Goal: Task Accomplishment & Management: Use online tool/utility

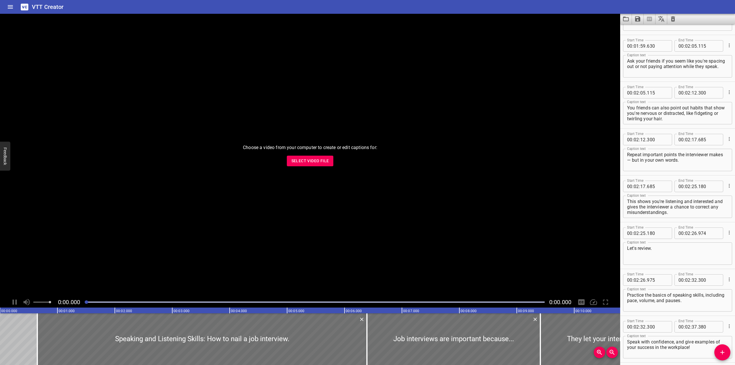
scroll to position [1465, 0]
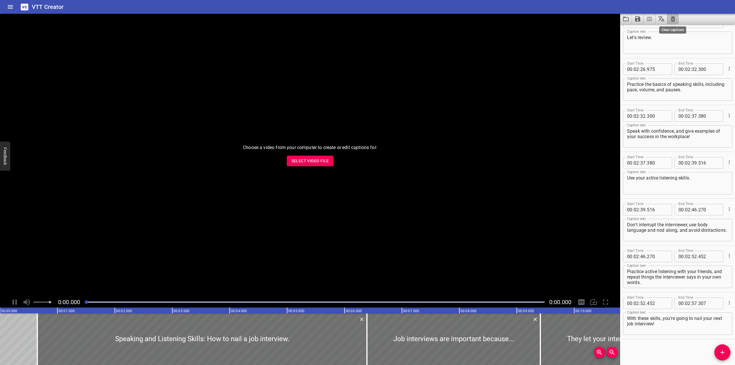
click at [673, 20] on icon "Clear captions" at bounding box center [673, 19] width 7 height 7
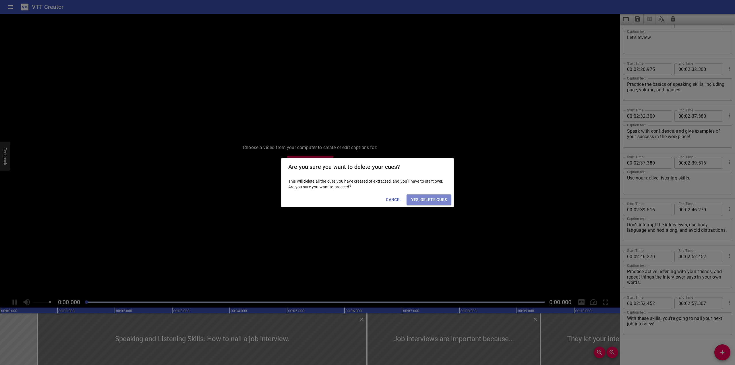
drag, startPoint x: 446, startPoint y: 200, endPoint x: 427, endPoint y: 196, distance: 20.3
click at [446, 200] on span "Yes, Delete Cues" at bounding box center [429, 199] width 36 height 7
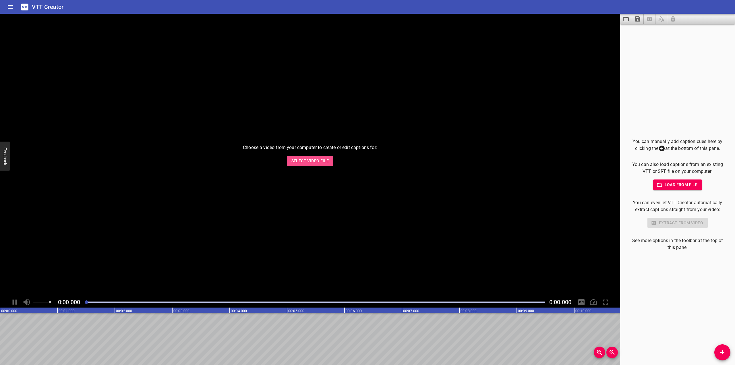
click at [315, 165] on button "Select Video File" at bounding box center [310, 161] width 47 height 11
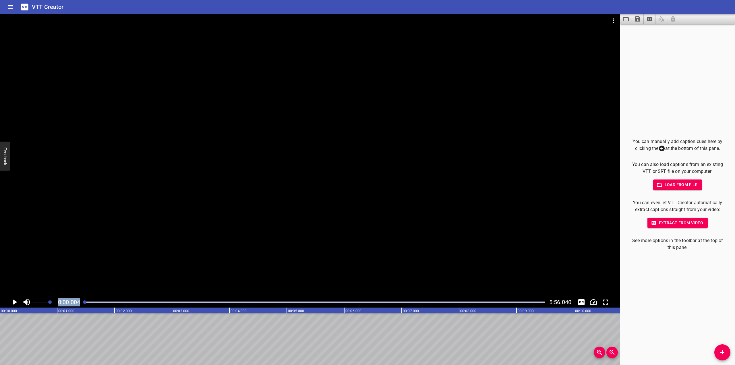
scroll to position [0, 0]
drag, startPoint x: 86, startPoint y: 303, endPoint x: 23, endPoint y: 295, distance: 63.7
click at [30, 301] on div "0:00.004 5:56.040" at bounding box center [310, 302] width 620 height 11
click at [679, 185] on span "Load from file" at bounding box center [678, 184] width 40 height 7
click at [625, 18] on icon "Load captions from file" at bounding box center [626, 19] width 6 height 5
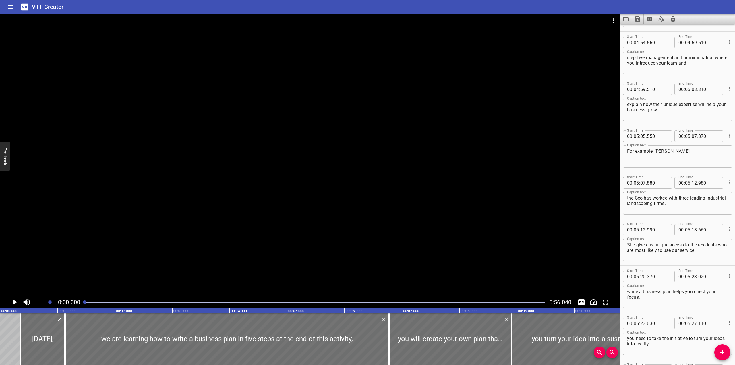
scroll to position [3549, 0]
click at [672, 21] on icon "Clear captions" at bounding box center [673, 18] width 4 height 5
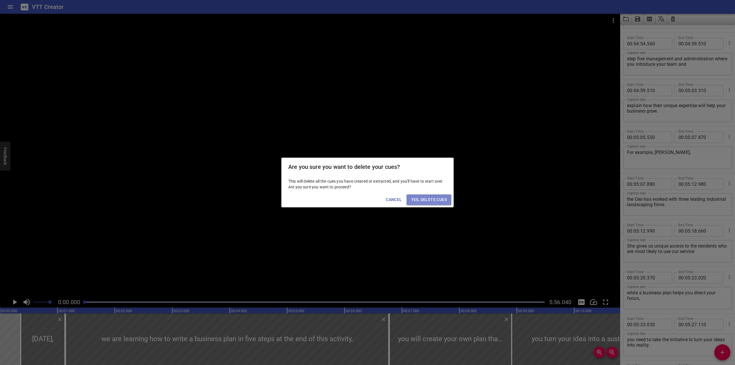
click at [434, 197] on span "Yes, Delete Cues" at bounding box center [429, 199] width 36 height 7
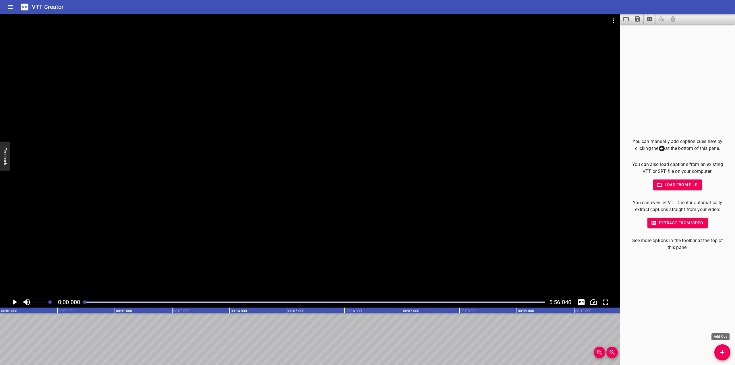
click at [722, 345] on button "Add Cue" at bounding box center [722, 352] width 16 height 16
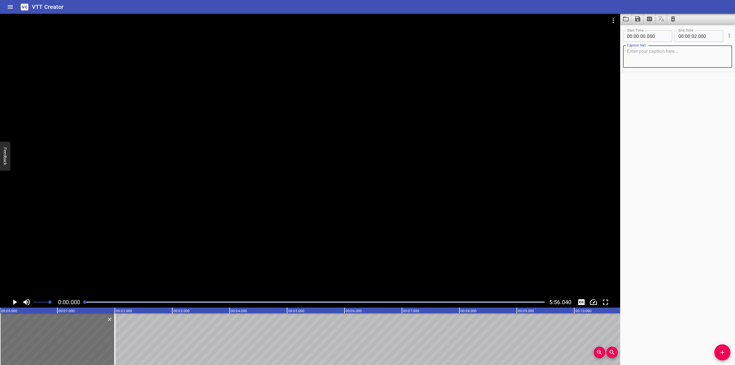
click at [278, 155] on div at bounding box center [310, 155] width 620 height 283
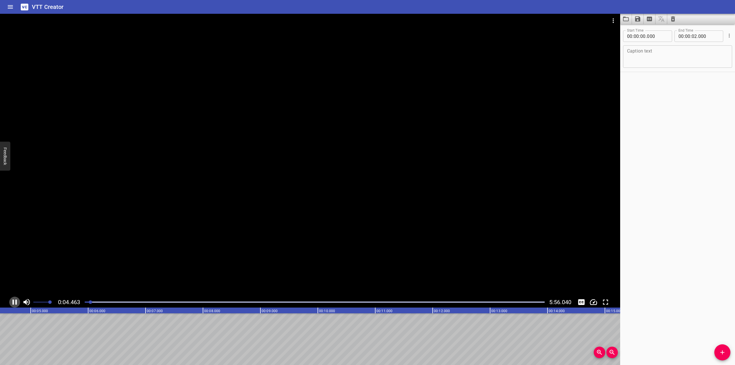
click at [16, 302] on icon "Play/Pause" at bounding box center [15, 301] width 4 height 5
click at [726, 350] on icon "Add Cue" at bounding box center [722, 352] width 7 height 7
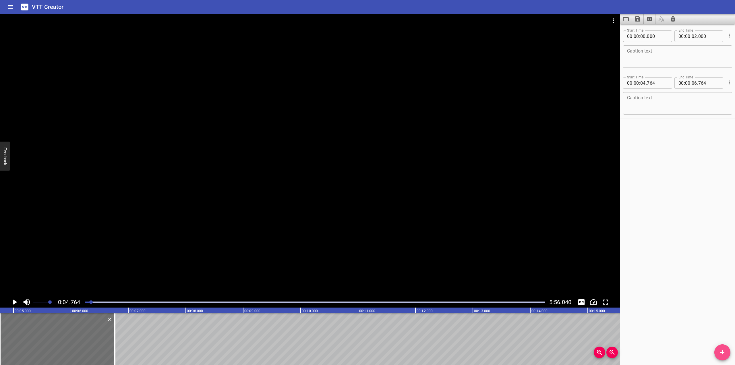
click at [726, 350] on icon "Add Cue" at bounding box center [722, 352] width 7 height 7
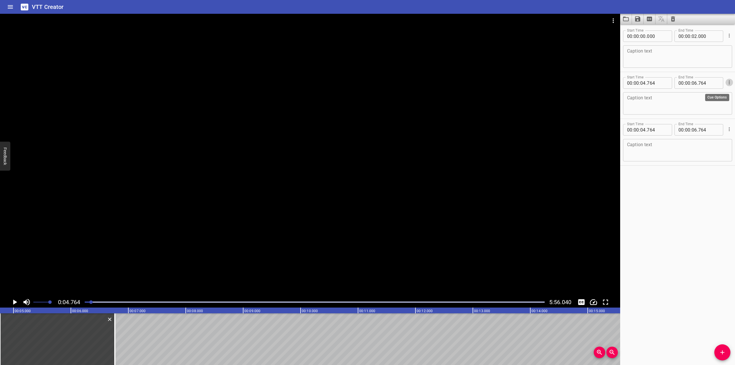
click at [726, 80] on icon "Cue Options" at bounding box center [729, 83] width 6 height 6
click at [711, 90] on li "Delete Cue" at bounding box center [705, 93] width 50 height 10
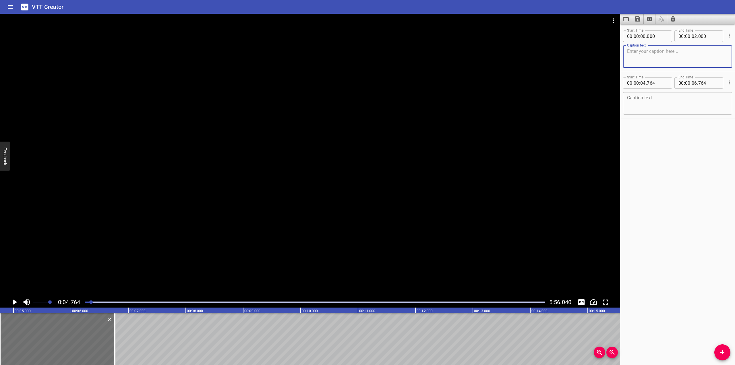
click at [693, 53] on textarea at bounding box center [677, 57] width 101 height 16
type textarea "My Business Plan — with Smart Futures."
click at [413, 187] on div at bounding box center [310, 155] width 620 height 283
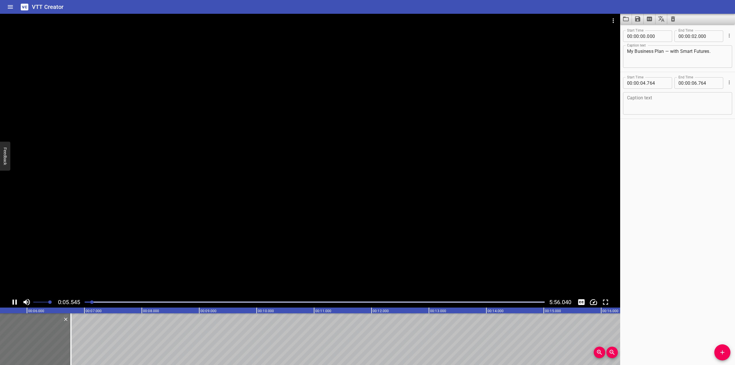
click at [395, 189] on div at bounding box center [310, 155] width 620 height 283
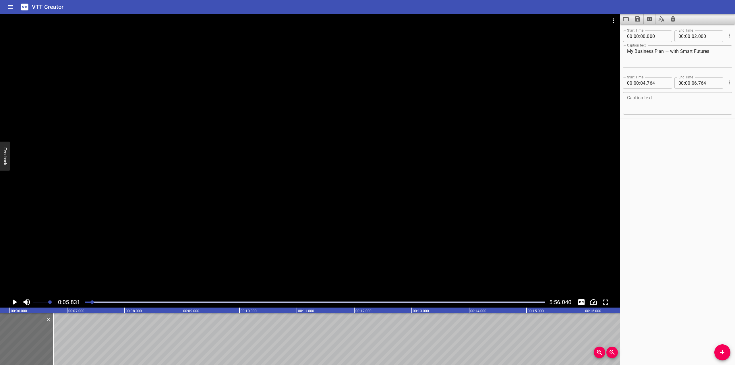
click at [724, 352] on icon "Add Cue" at bounding box center [722, 352] width 4 height 4
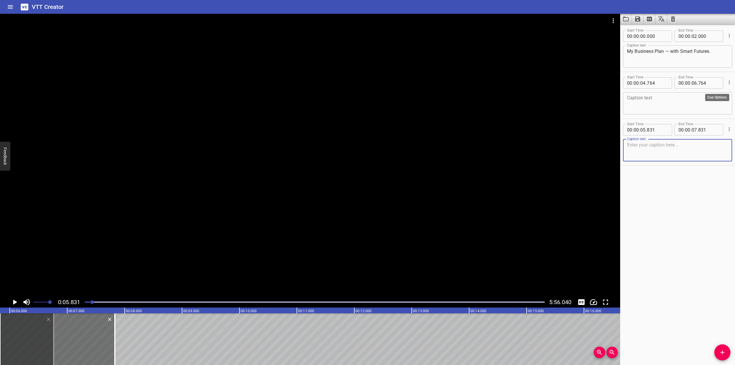
click at [727, 82] on icon "Cue Options" at bounding box center [729, 83] width 6 height 6
click at [702, 88] on li "Delete Cue" at bounding box center [705, 93] width 50 height 10
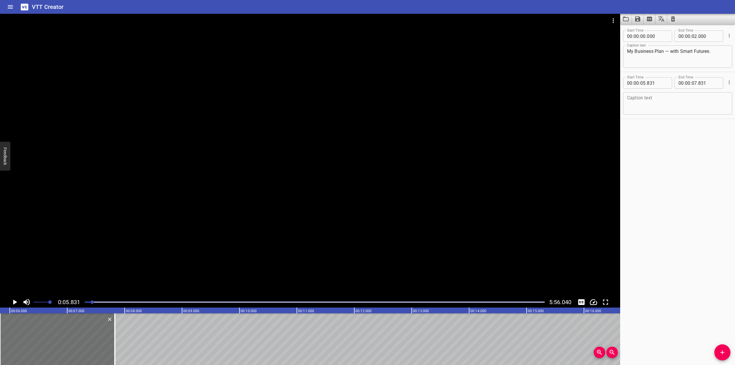
click at [269, 205] on div at bounding box center [310, 155] width 620 height 283
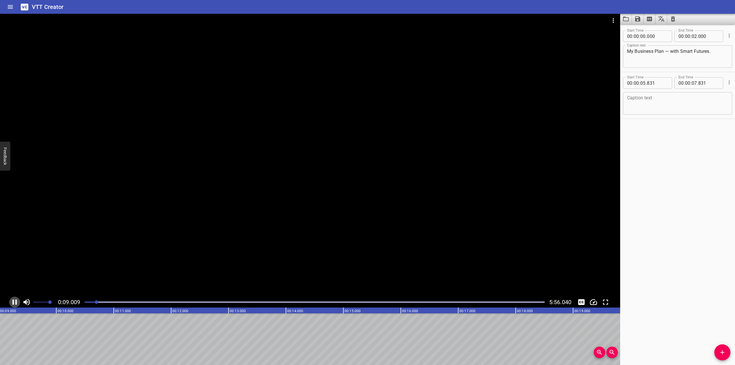
click at [15, 301] on icon "Play/Pause" at bounding box center [14, 302] width 9 height 9
drag, startPoint x: 648, startPoint y: 95, endPoint x: 651, endPoint y: 100, distance: 6.1
click at [651, 100] on div "Caption text" at bounding box center [677, 103] width 109 height 22
click at [378, 171] on div at bounding box center [310, 155] width 620 height 283
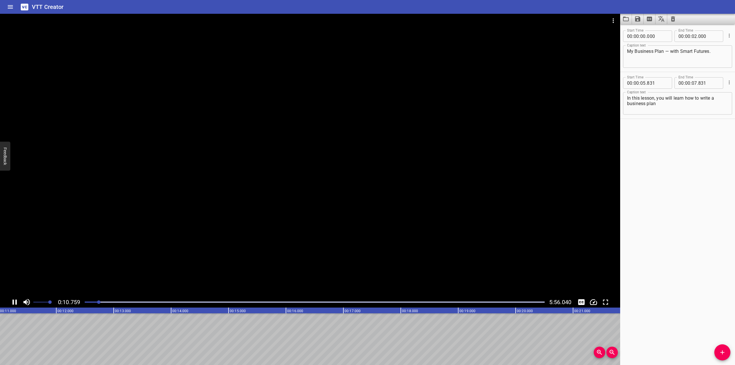
click at [369, 172] on div at bounding box center [310, 155] width 620 height 283
click at [674, 105] on textarea "In this lesson, you will learn how to write a business plan" at bounding box center [677, 103] width 101 height 16
type textarea "In this lesson, you will learn how to write a business plan in five steps."
click at [692, 210] on div "Start Time 00 : 00 : 00 . 000 Start Time End Time 00 : 00 : 02 . 000 End Time C…" at bounding box center [677, 194] width 115 height 341
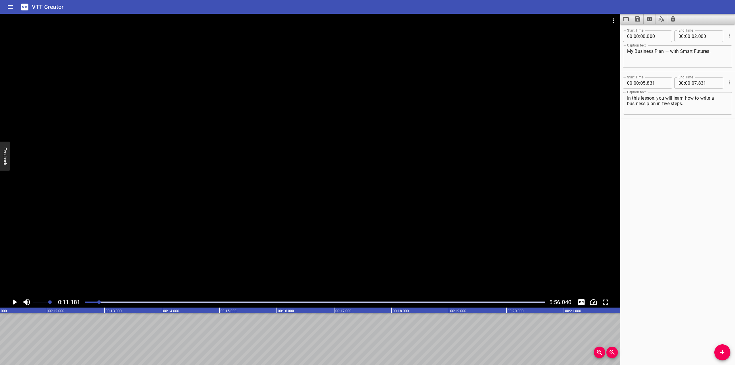
click at [728, 357] on button "Add Cue" at bounding box center [722, 352] width 16 height 16
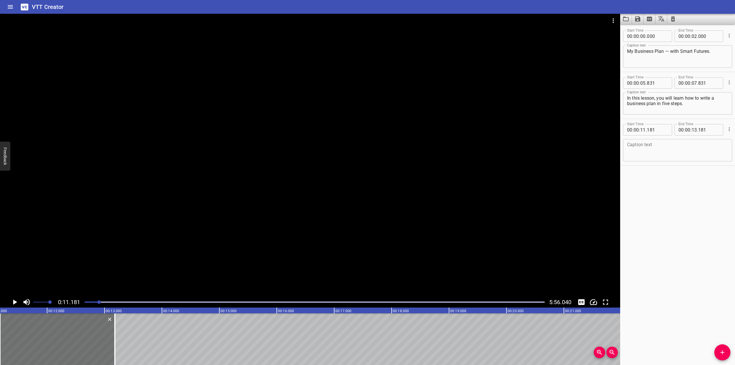
click at [504, 204] on div at bounding box center [310, 155] width 620 height 283
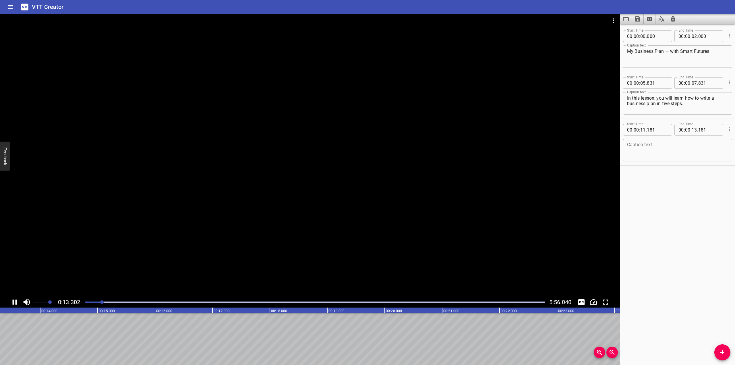
click at [395, 145] on div at bounding box center [310, 155] width 620 height 283
click at [667, 147] on textarea at bounding box center [677, 150] width 101 height 16
click at [539, 180] on div at bounding box center [310, 155] width 620 height 283
click at [16, 301] on icon "Play/Pause" at bounding box center [15, 301] width 4 height 5
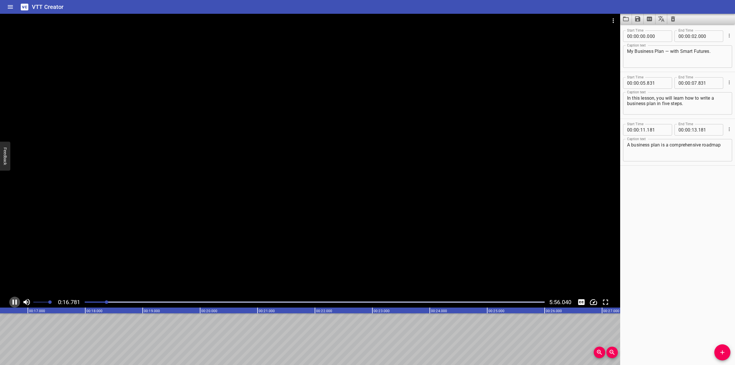
scroll to position [0, 967]
click at [675, 157] on textarea "A business plan is a comprehensive roadmap" at bounding box center [677, 150] width 101 height 16
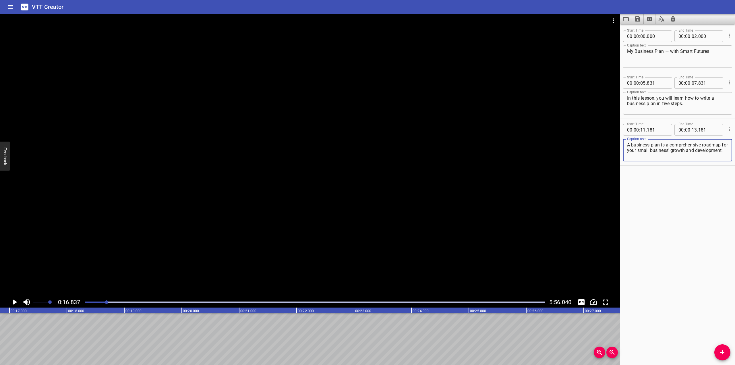
type textarea "A business plan is a comprehensive roadmap for your small business' growth and …"
click at [663, 200] on div "Start Time 00 : 00 : 00 . 000 Start Time End Time 00 : 00 : 02 . 000 End Time C…" at bounding box center [677, 194] width 115 height 341
click at [723, 352] on icon "Add Cue" at bounding box center [722, 352] width 7 height 7
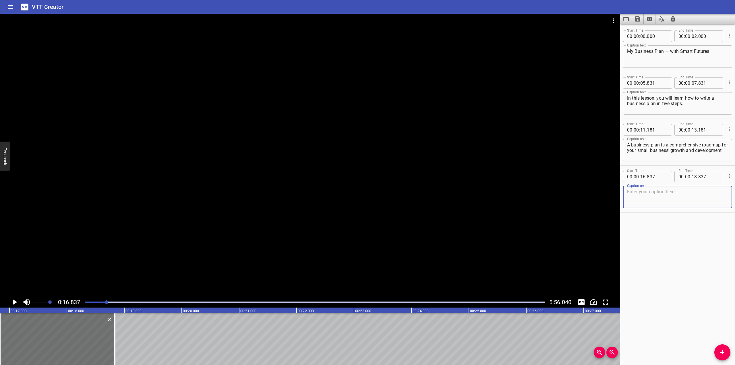
click at [653, 197] on textarea at bounding box center [677, 197] width 101 height 16
click at [385, 169] on div at bounding box center [310, 155] width 620 height 283
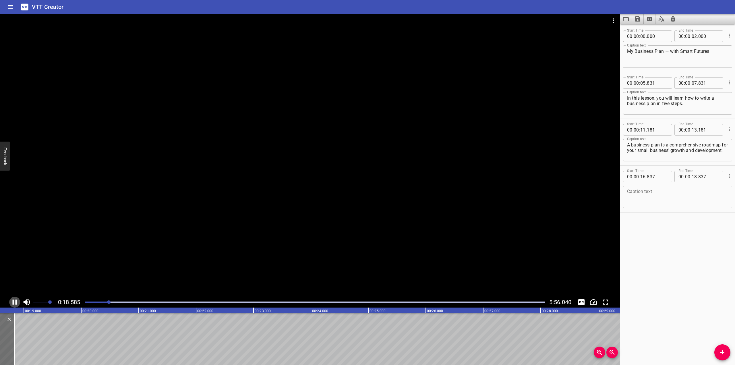
click at [15, 299] on icon "Play/Pause" at bounding box center [14, 302] width 9 height 9
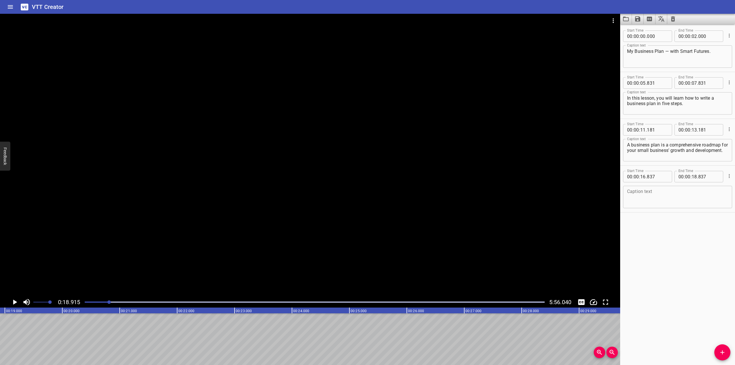
click at [670, 203] on textarea at bounding box center [677, 197] width 101 height 16
click at [327, 148] on div at bounding box center [310, 155] width 620 height 283
click at [14, 301] on icon "Play/Pause" at bounding box center [15, 301] width 4 height 5
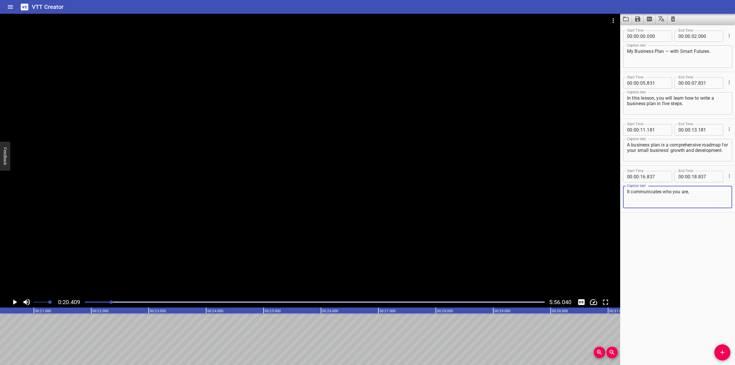
click at [712, 200] on textarea "It communicates who you are," at bounding box center [677, 197] width 101 height 16
click at [468, 181] on div at bounding box center [310, 155] width 620 height 283
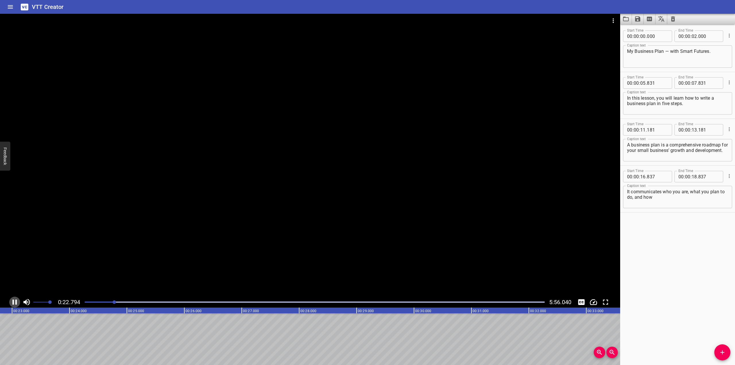
click at [16, 303] on icon "Play/Pause" at bounding box center [15, 301] width 4 height 5
click at [670, 205] on div "It communicates who you are, what you plan to do, and how Caption text" at bounding box center [677, 197] width 109 height 22
type textarea "It communicates who you are, what you plan to do, and how you plan to do it."
click at [421, 215] on div at bounding box center [310, 155] width 620 height 283
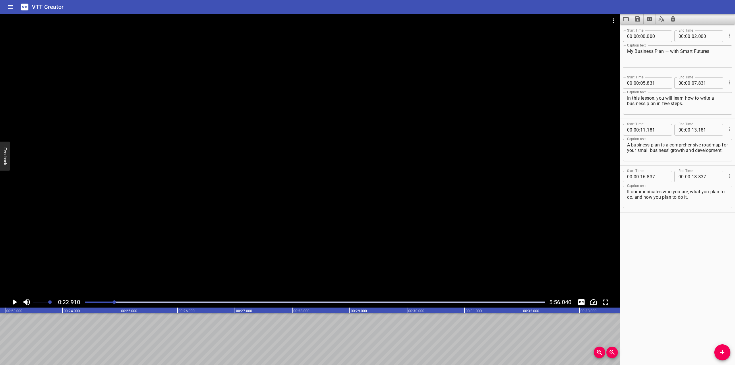
click at [421, 215] on div at bounding box center [310, 155] width 620 height 283
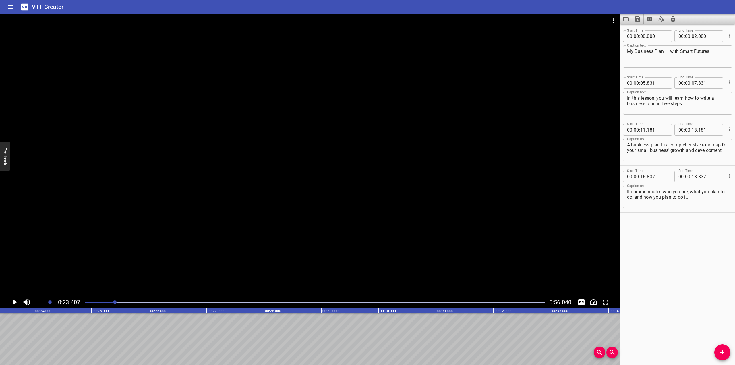
click at [421, 215] on div at bounding box center [310, 155] width 620 height 283
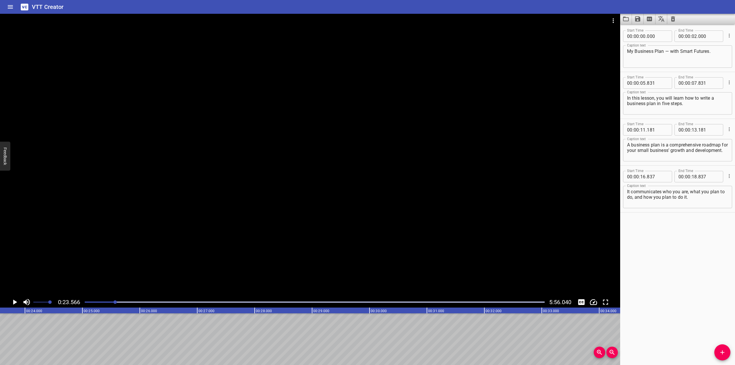
click at [724, 350] on icon "Add Cue" at bounding box center [722, 352] width 7 height 7
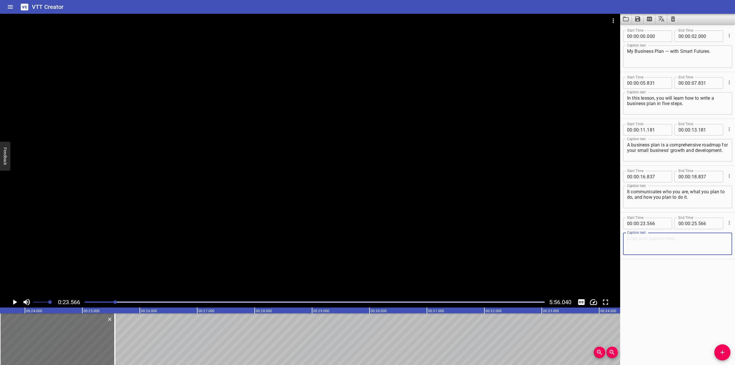
click at [645, 243] on textarea at bounding box center [677, 244] width 101 height 16
click at [329, 163] on div at bounding box center [310, 155] width 620 height 283
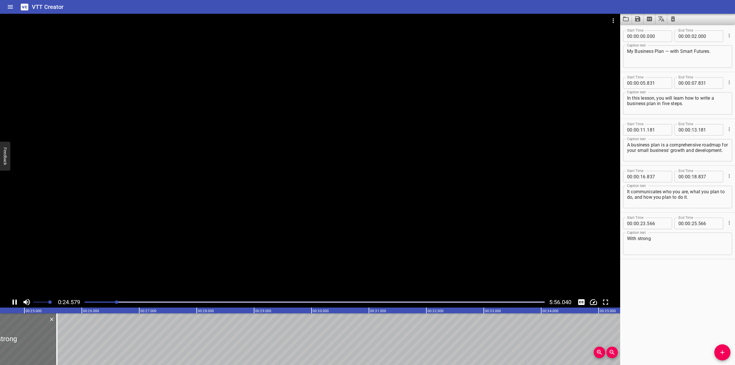
click at [15, 302] on icon "Play/Pause" at bounding box center [14, 302] width 9 height 9
drag, startPoint x: 682, startPoint y: 237, endPoint x: 455, endPoint y: 240, distance: 227.4
click at [455, 243] on main "0:24.773 5:56.040 00:00.000 00:01.000 00:02.000 00:03.000 00:04.000 00:05.000 0…" at bounding box center [367, 189] width 735 height 351
click at [310, 157] on div at bounding box center [310, 155] width 620 height 283
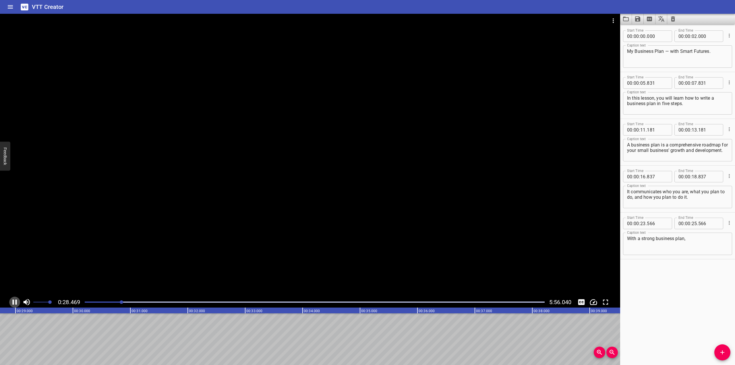
click at [11, 302] on icon "Play/Pause" at bounding box center [14, 302] width 9 height 9
click at [714, 236] on textarea "With a strong business plan," at bounding box center [677, 244] width 101 height 16
click at [342, 225] on div at bounding box center [310, 155] width 620 height 283
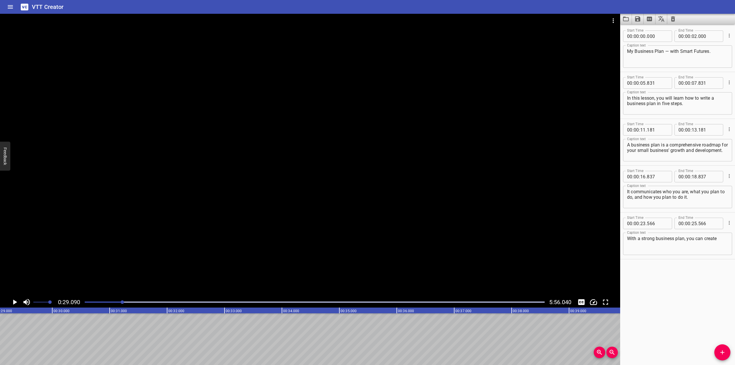
click at [342, 225] on div at bounding box center [310, 155] width 620 height 283
click at [720, 350] on icon "Add Cue" at bounding box center [722, 352] width 7 height 7
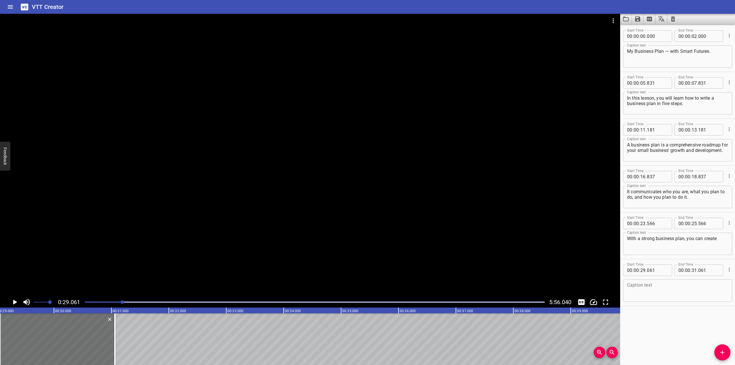
click at [394, 211] on div at bounding box center [310, 155] width 620 height 283
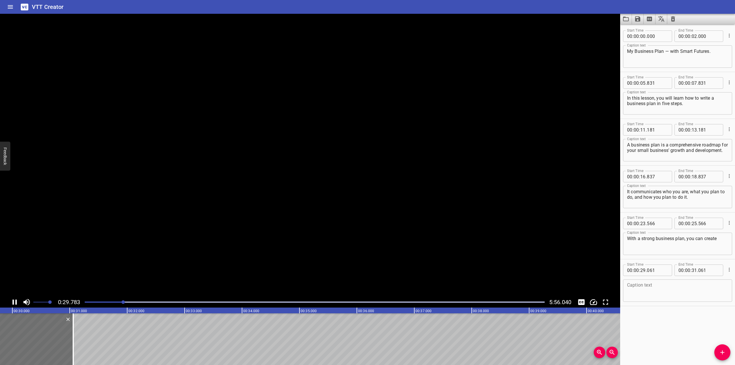
click at [394, 211] on video at bounding box center [310, 155] width 620 height 283
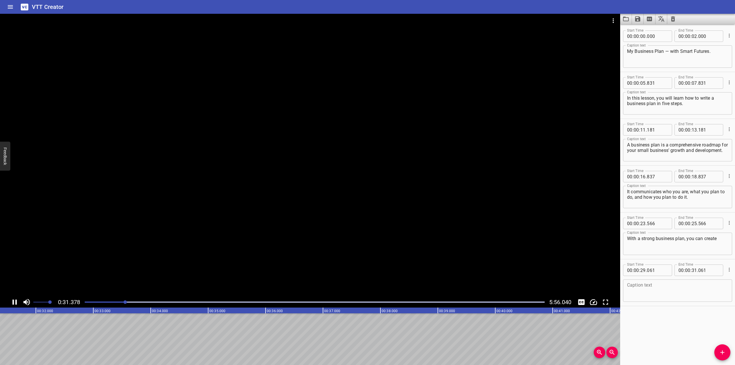
click at [122, 303] on div at bounding box center [314, 302] width 467 height 8
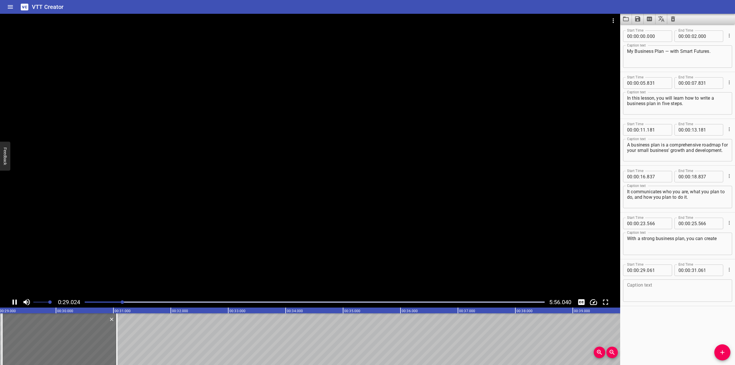
click at [225, 235] on div at bounding box center [310, 155] width 620 height 283
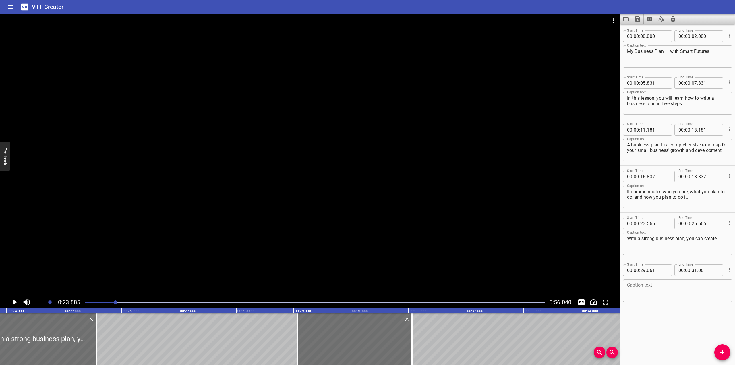
click at [244, 244] on div at bounding box center [310, 155] width 620 height 283
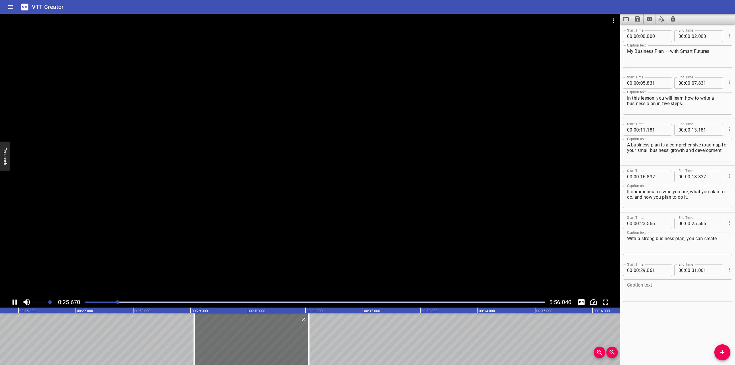
click at [245, 235] on div at bounding box center [310, 155] width 620 height 283
click at [318, 229] on div at bounding box center [310, 155] width 620 height 283
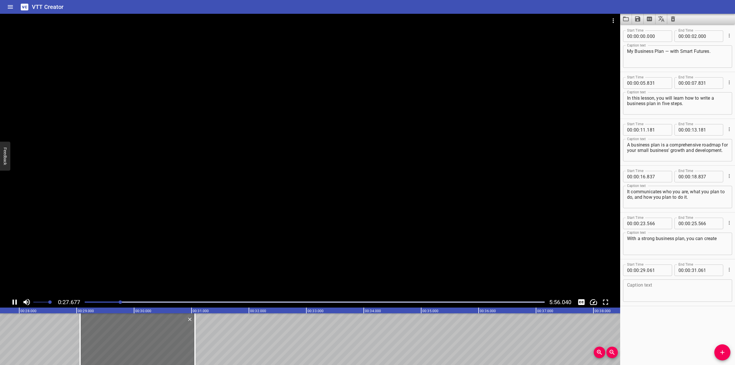
click at [301, 212] on div at bounding box center [310, 155] width 620 height 283
click at [724, 242] on div "With a strong business plan, you can create Caption text" at bounding box center [677, 244] width 109 height 22
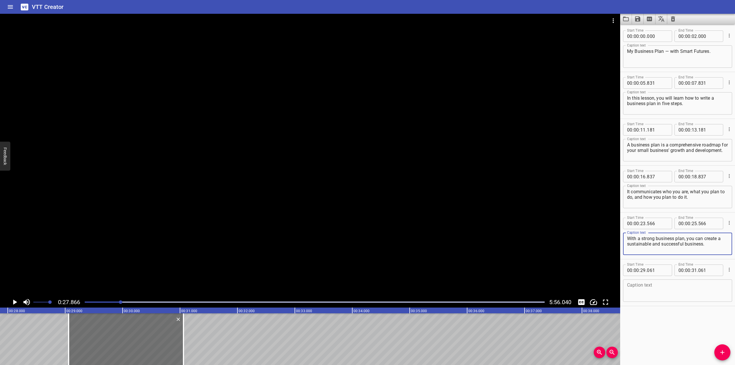
type textarea "With a strong business plan, you can create a sustainable and successful busine…"
click at [253, 238] on div at bounding box center [310, 155] width 620 height 283
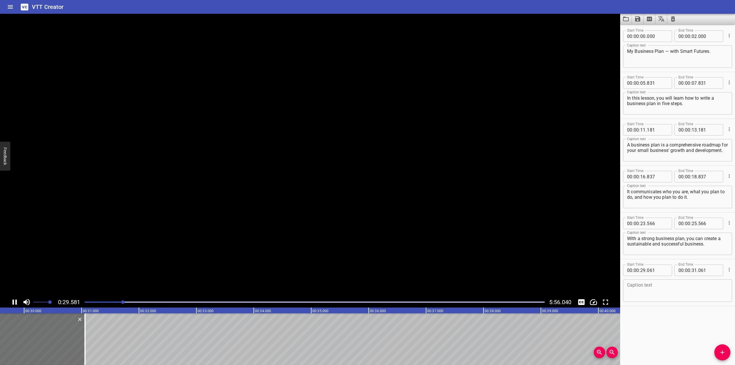
click at [253, 238] on video at bounding box center [310, 155] width 620 height 283
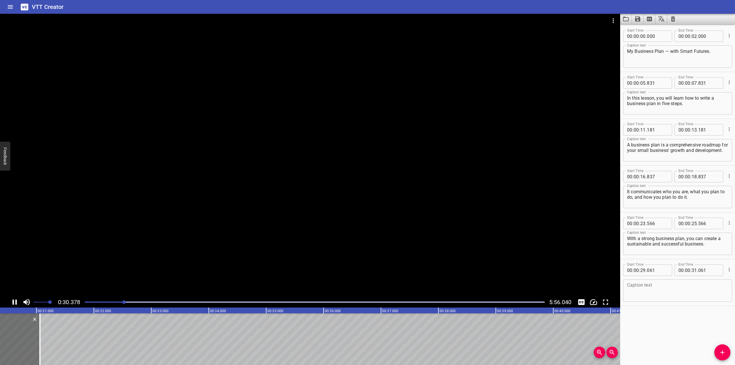
scroll to position [0, 1756]
click at [472, 171] on div at bounding box center [310, 155] width 620 height 283
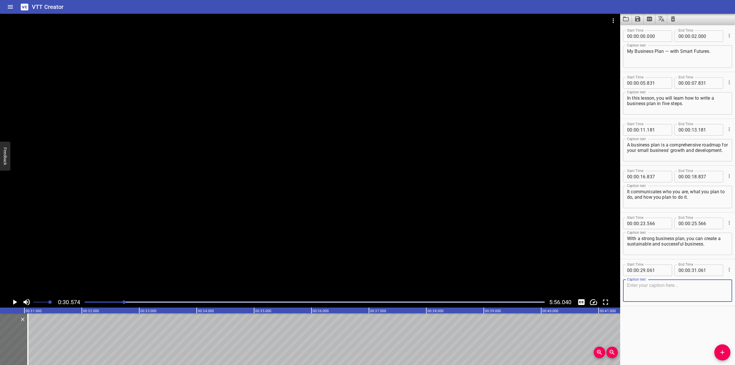
click at [688, 299] on textarea at bounding box center [677, 291] width 101 height 16
click at [366, 137] on div at bounding box center [310, 155] width 620 height 283
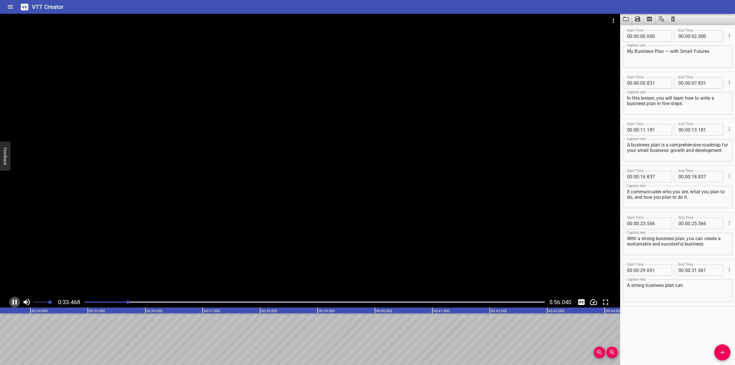
click at [16, 303] on icon "Play/Pause" at bounding box center [15, 301] width 4 height 5
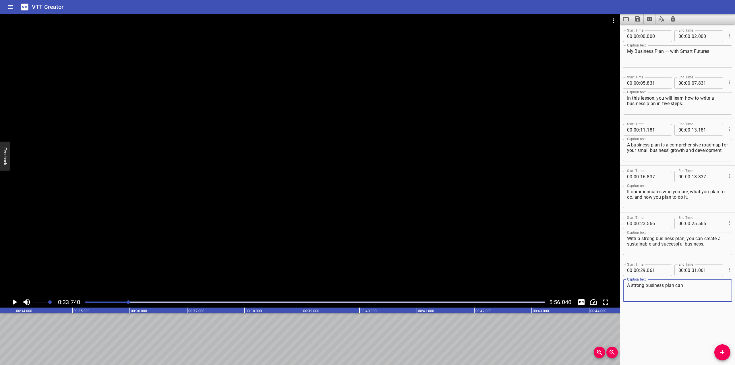
click at [682, 285] on textarea "A strong business plan can" at bounding box center [677, 291] width 101 height 16
type textarea "A strong business plan can attract talented workers and investors."
click at [387, 233] on div at bounding box center [310, 155] width 620 height 283
click at [539, 232] on div at bounding box center [310, 155] width 620 height 283
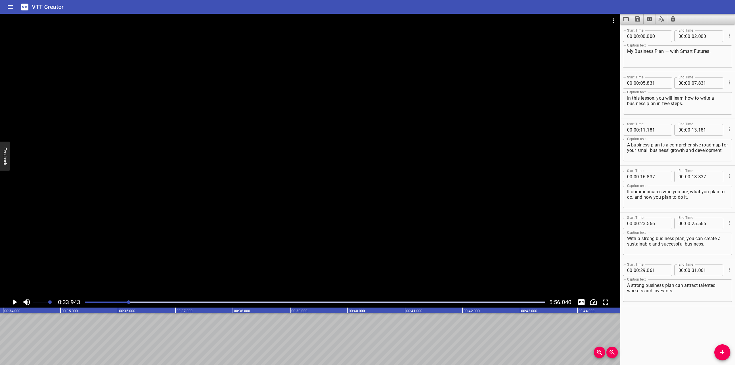
click at [539, 232] on div at bounding box center [310, 155] width 620 height 283
click at [724, 353] on icon "Add Cue" at bounding box center [722, 352] width 7 height 7
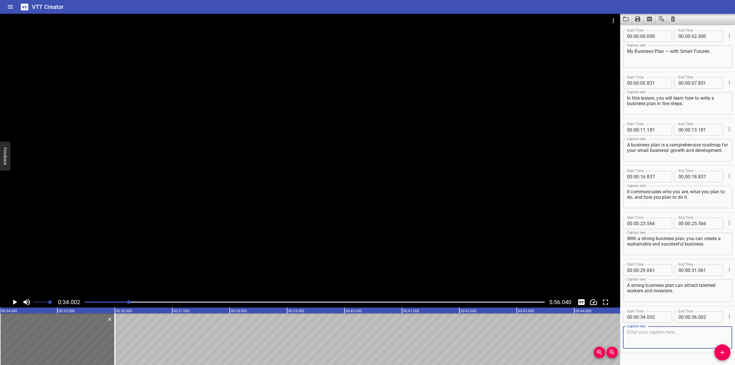
click at [288, 189] on div at bounding box center [310, 155] width 620 height 283
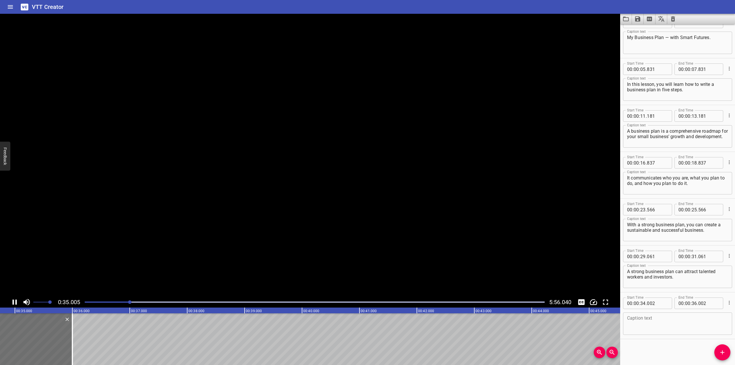
click at [253, 206] on video at bounding box center [310, 155] width 620 height 283
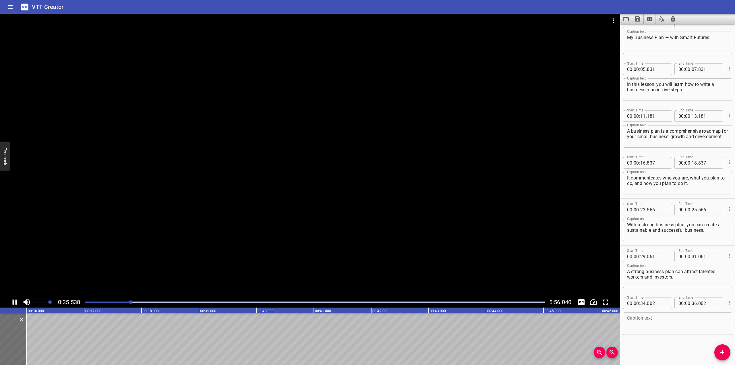
click at [322, 182] on div at bounding box center [310, 155] width 620 height 283
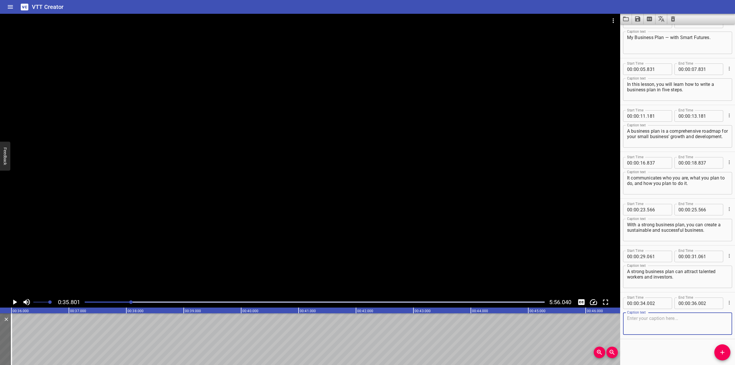
click at [641, 328] on textarea at bounding box center [677, 324] width 101 height 16
click at [440, 197] on div at bounding box center [310, 155] width 620 height 283
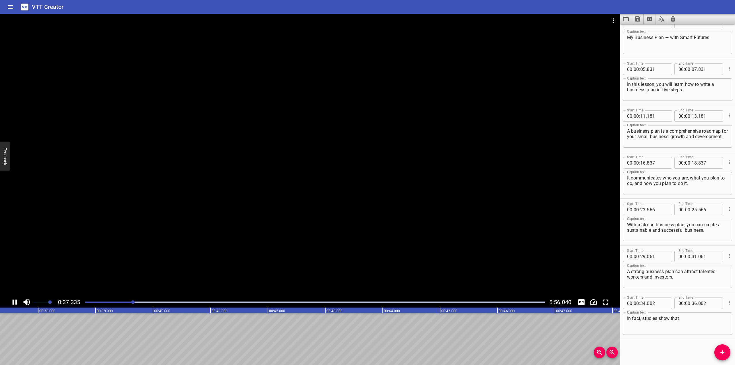
click at [13, 303] on icon "Play/Pause" at bounding box center [15, 301] width 4 height 5
click at [700, 329] on textarea "In fact, studies show that" at bounding box center [677, 324] width 101 height 16
click at [713, 330] on textarea "In fact, studies show that entrepreneurs with b usinewss p" at bounding box center [677, 324] width 101 height 16
drag, startPoint x: 720, startPoint y: 317, endPoint x: 735, endPoint y: 348, distance: 34.4
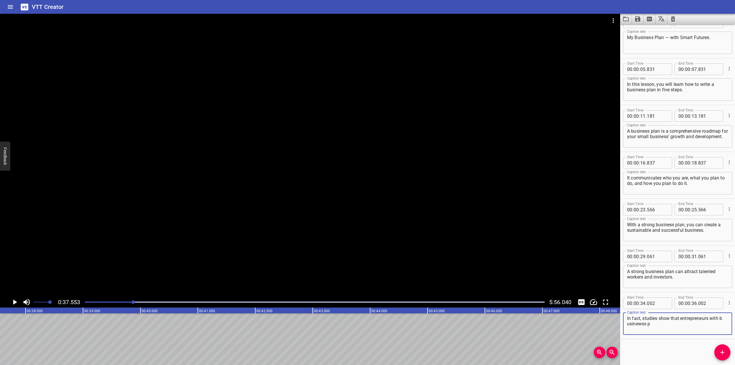
click at [735, 348] on div "Start Time 00 : 00 : 00 . 000 Start Time End Time 00 : 00 : 02 . 000 End Time C…" at bounding box center [677, 194] width 115 height 341
click at [391, 215] on div at bounding box center [310, 155] width 620 height 283
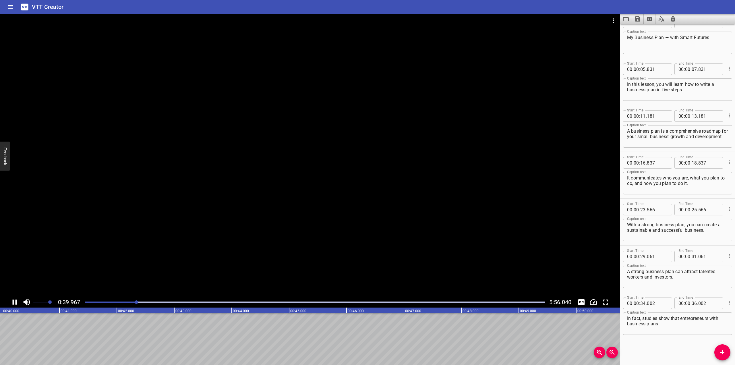
click at [13, 302] on icon "Play/Pause" at bounding box center [15, 301] width 4 height 5
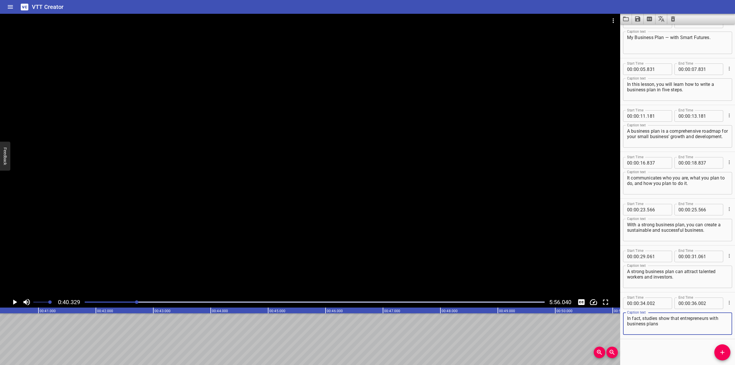
click at [666, 324] on textarea "In fact, studies show that entrepreneurs with business plans" at bounding box center [677, 324] width 101 height 16
type textarea "In fact, studies show that entrepreneurs with business plans are more likely to…"
click at [722, 351] on icon "Add Cue" at bounding box center [722, 352] width 4 height 4
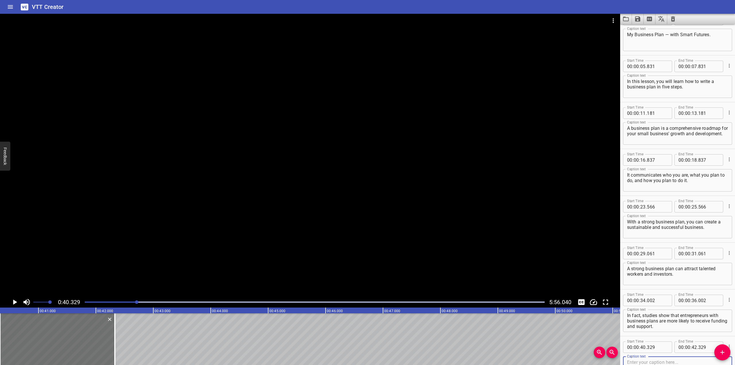
click at [213, 181] on div at bounding box center [310, 155] width 620 height 283
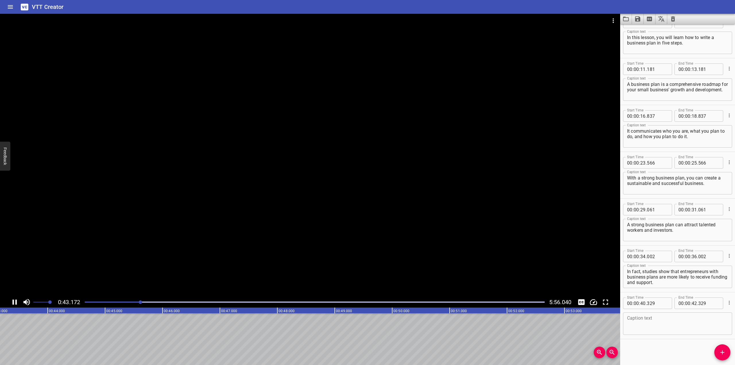
click at [14, 303] on icon "Play/Pause" at bounding box center [14, 302] width 9 height 9
click at [726, 303] on icon "Cue Options" at bounding box center [729, 303] width 6 height 6
click at [703, 314] on li "Delete Cue" at bounding box center [705, 313] width 50 height 10
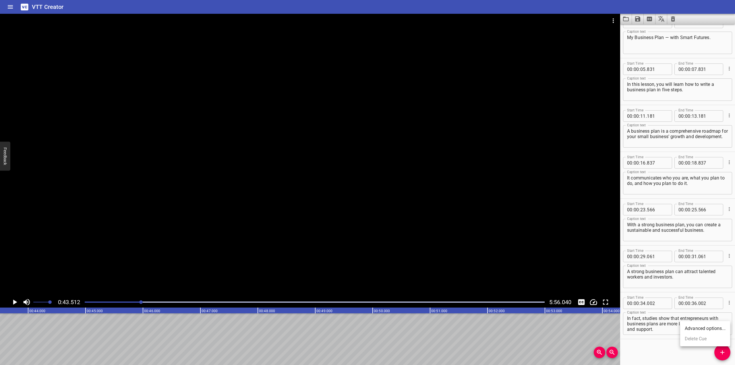
scroll to position [14, 0]
click at [722, 354] on icon "Add Cue" at bounding box center [722, 352] width 4 height 4
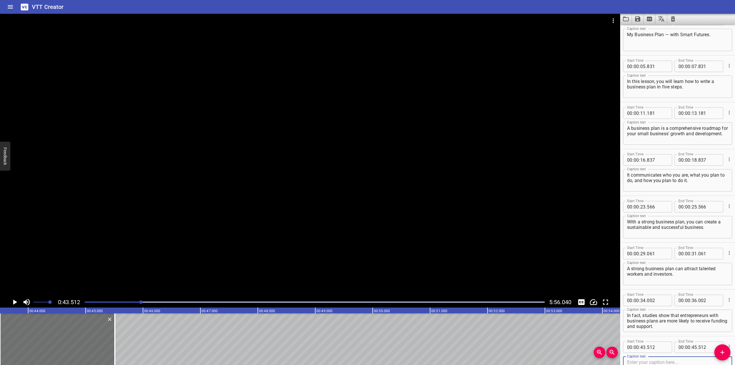
click at [245, 197] on div at bounding box center [310, 155] width 620 height 283
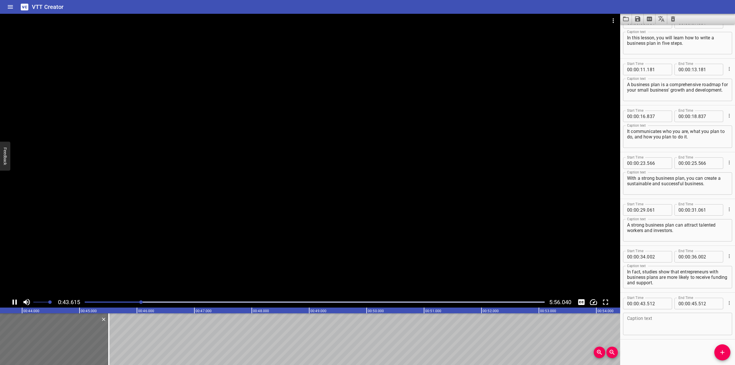
scroll to position [61, 0]
click at [251, 163] on div at bounding box center [310, 155] width 620 height 283
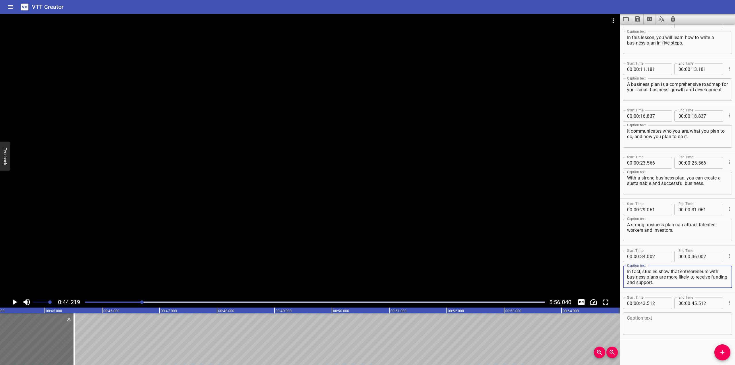
drag, startPoint x: 696, startPoint y: 285, endPoint x: 669, endPoint y: 293, distance: 28.6
click at [669, 293] on div "Start Time 00 : 00 : 00 . 000 Start Time End Time 00 : 00 : 02 . 000 End Time C…" at bounding box center [677, 152] width 115 height 374
type textarea "In fact, studies show that entrepreneurs with business plans are more likely to…"
click at [349, 213] on div at bounding box center [310, 155] width 620 height 283
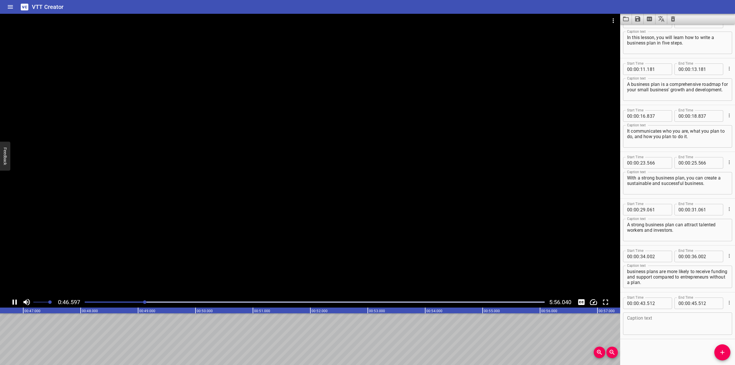
click at [11, 304] on icon "Play/Pause" at bounding box center [14, 302] width 9 height 9
click at [695, 348] on div "Start Time 00 : 00 : 00 . 000 Start Time End Time 00 : 00 : 02 . 000 End Time C…" at bounding box center [677, 194] width 115 height 341
drag, startPoint x: 693, startPoint y: 329, endPoint x: 699, endPoint y: 327, distance: 5.9
click at [694, 328] on textarea at bounding box center [677, 324] width 101 height 16
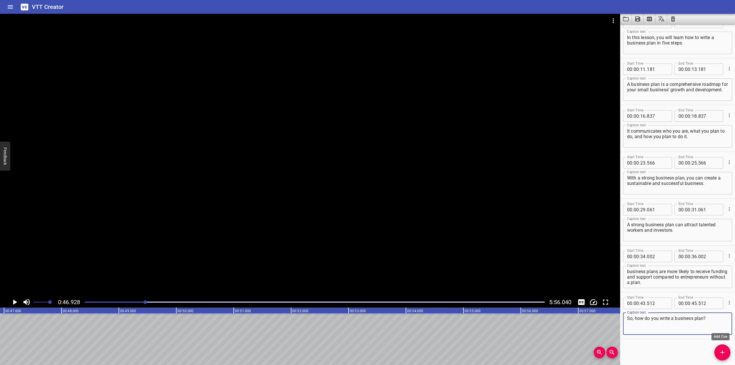
type textarea "So, how do you write a business plan?"
click at [726, 357] on button "Add Cue" at bounding box center [722, 352] width 16 height 16
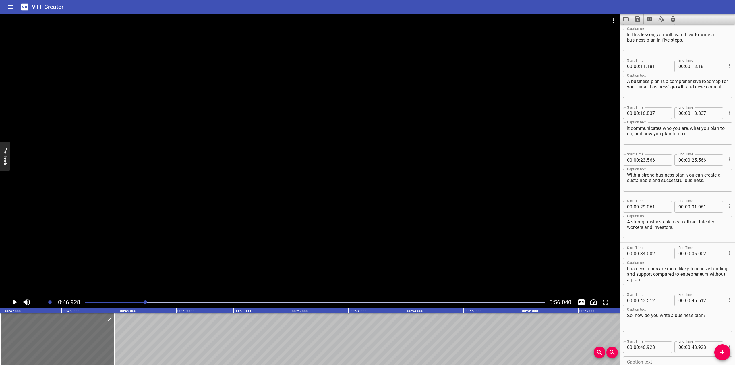
click at [392, 148] on div at bounding box center [310, 155] width 620 height 283
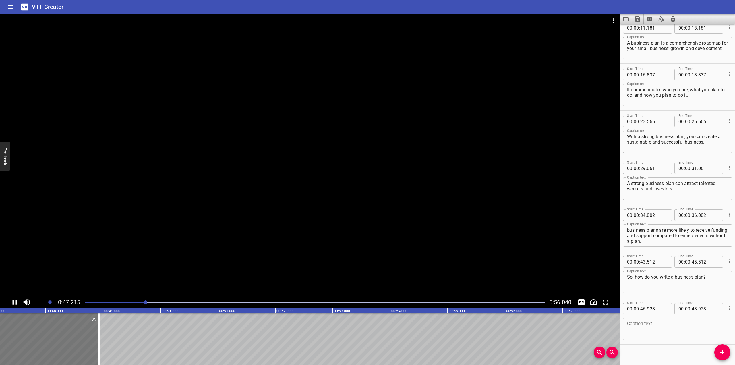
scroll to position [107, 0]
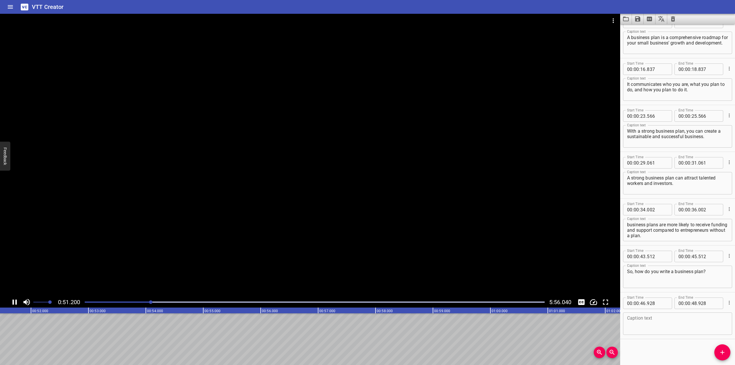
click at [17, 303] on icon "Play/Pause" at bounding box center [14, 302] width 9 height 9
click at [637, 322] on textarea at bounding box center [677, 324] width 101 height 16
type textarea "Step 1: You must create your company description."
click at [653, 342] on div "Start Time 00 : 00 : 00 . 000 Start Time End Time 00 : 00 : 02 . 000 End Time C…" at bounding box center [677, 194] width 115 height 341
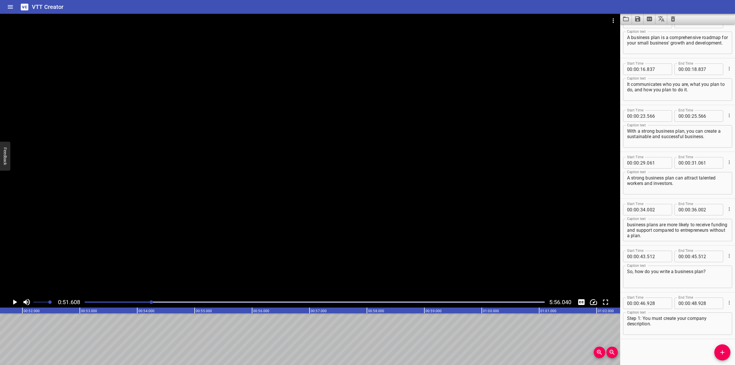
click at [673, 321] on textarea "Step 1: You must create your company description." at bounding box center [677, 324] width 101 height 16
click at [724, 351] on icon "Add Cue" at bounding box center [722, 352] width 7 height 7
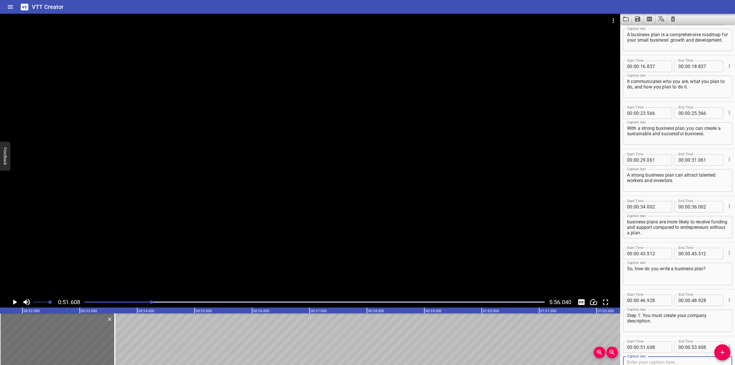
click at [289, 174] on div at bounding box center [310, 155] width 620 height 283
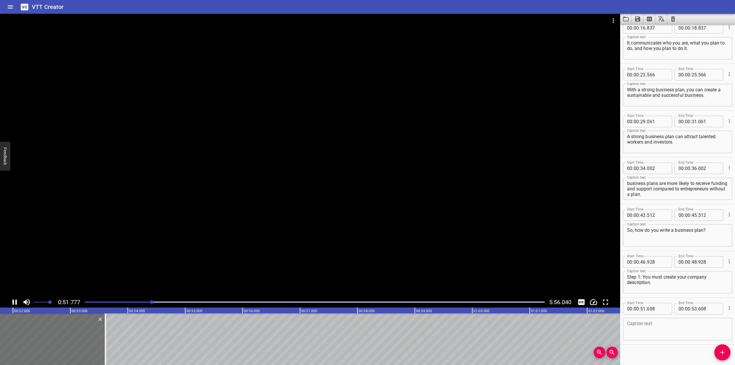
scroll to position [154, 0]
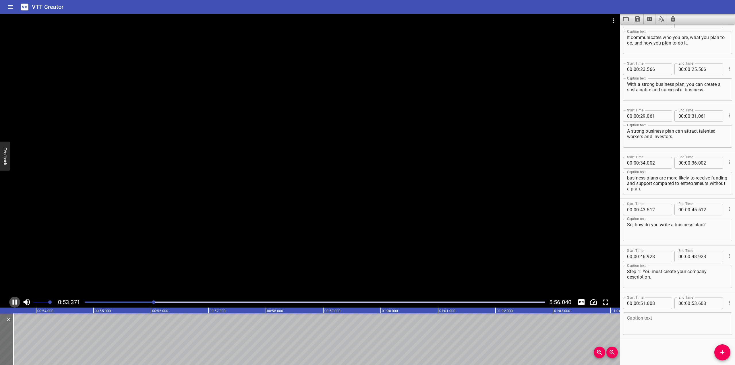
click at [16, 304] on icon "Play/Pause" at bounding box center [15, 301] width 4 height 5
drag, startPoint x: 700, startPoint y: 323, endPoint x: 699, endPoint y: 318, distance: 4.9
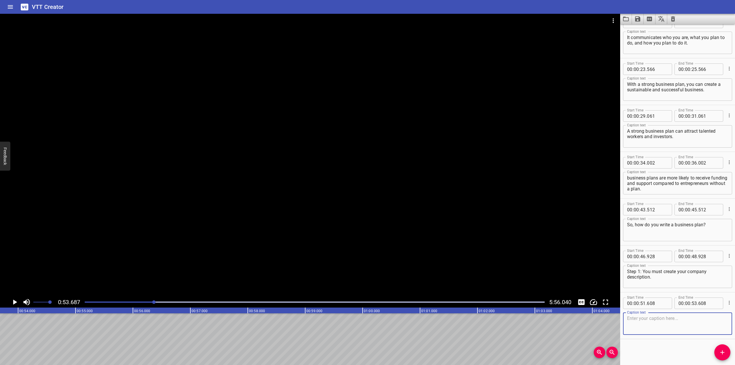
click at [699, 323] on textarea at bounding box center [677, 324] width 101 height 16
click at [708, 324] on textarea "This includes three elements:" at bounding box center [677, 324] width 101 height 16
click at [367, 176] on div at bounding box center [310, 155] width 620 height 283
click at [15, 302] on icon "Play/Pause" at bounding box center [14, 302] width 9 height 9
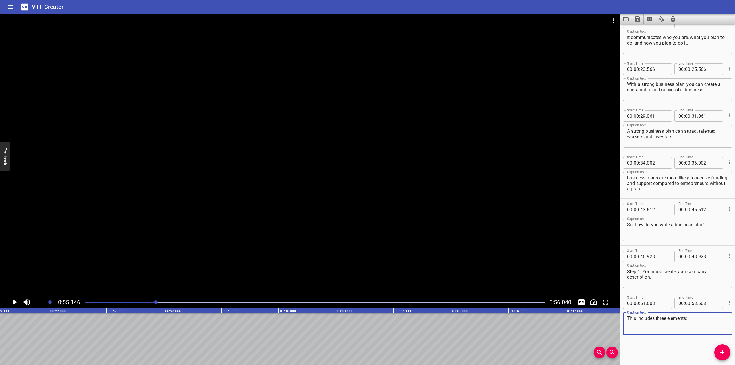
drag, startPoint x: 700, startPoint y: 331, endPoint x: 705, endPoint y: 319, distance: 12.6
click at [705, 319] on textarea "This includes three elements:" at bounding box center [677, 324] width 101 height 16
click at [228, 238] on div at bounding box center [310, 155] width 620 height 283
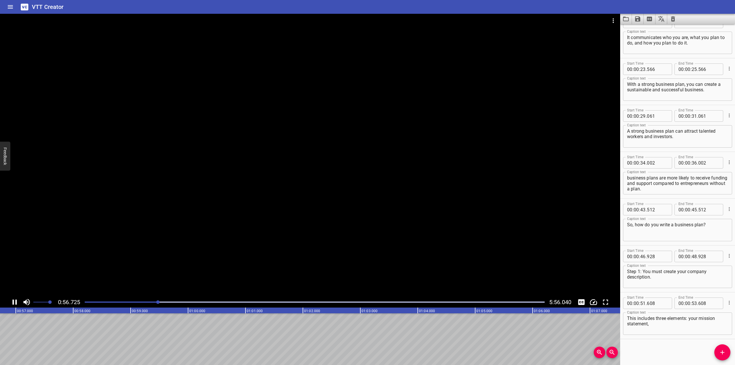
click at [16, 304] on icon "Play/Pause" at bounding box center [15, 301] width 4 height 5
click at [686, 329] on textarea "This includes three elements: your mission statement," at bounding box center [677, 324] width 101 height 16
click at [701, 324] on textarea "This includes three elements: your mission statement, your business history," at bounding box center [677, 324] width 101 height 16
click at [171, 184] on div at bounding box center [310, 155] width 620 height 283
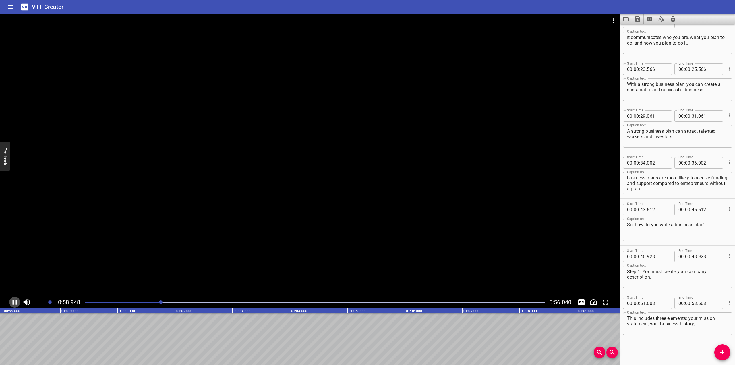
click at [14, 303] on icon "Play/Pause" at bounding box center [15, 301] width 4 height 5
click at [703, 326] on textarea "This includes three elements: your mission statement, your business history," at bounding box center [677, 324] width 101 height 16
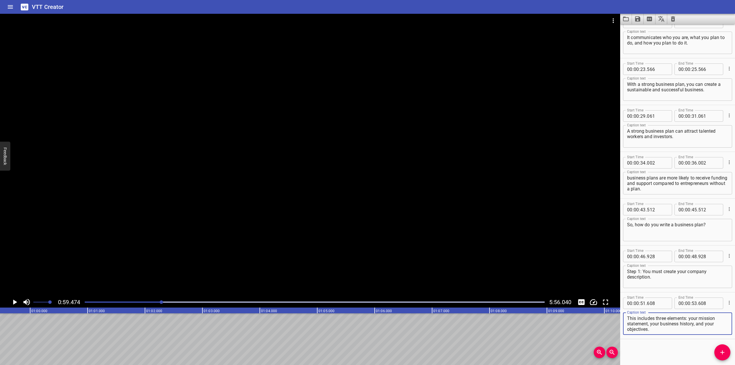
type textarea "This includes three elements: your mission statement, your business history, an…"
click at [713, 347] on div "Start Time 00 : 00 : 00 . 000 Start Time End Time 00 : 00 : 02 . 000 End Time C…" at bounding box center [677, 194] width 115 height 341
click at [719, 353] on icon "Add Cue" at bounding box center [722, 352] width 7 height 7
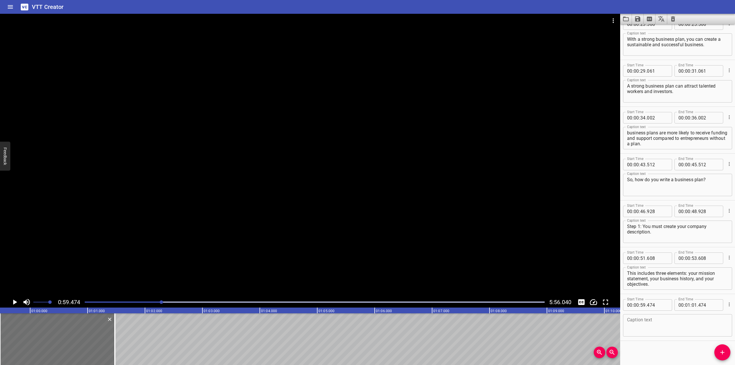
scroll to position [201, 0]
click at [329, 204] on div at bounding box center [310, 155] width 620 height 283
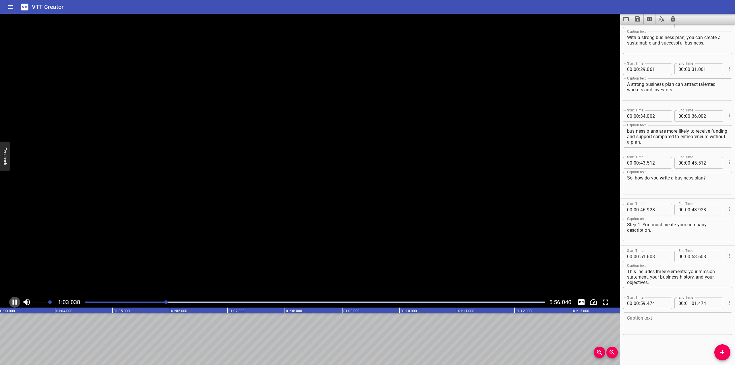
click at [14, 304] on icon "Play/Pause" at bounding box center [14, 302] width 9 height 9
click at [645, 330] on textarea at bounding box center [677, 324] width 101 height 16
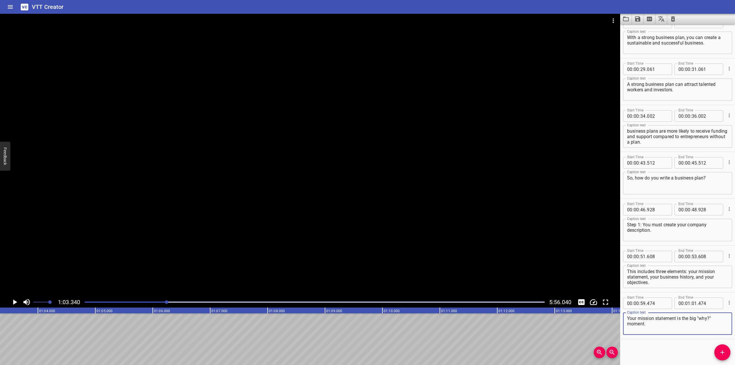
type textarea "Your mission statement is the big "why?" moment."
click at [715, 347] on div "Start Time 00 : 00 : 00 . 000 Start Time End Time 00 : 00 : 02 . 000 End Time C…" at bounding box center [677, 194] width 115 height 341
click at [717, 349] on span "Add Cue" at bounding box center [722, 352] width 16 height 7
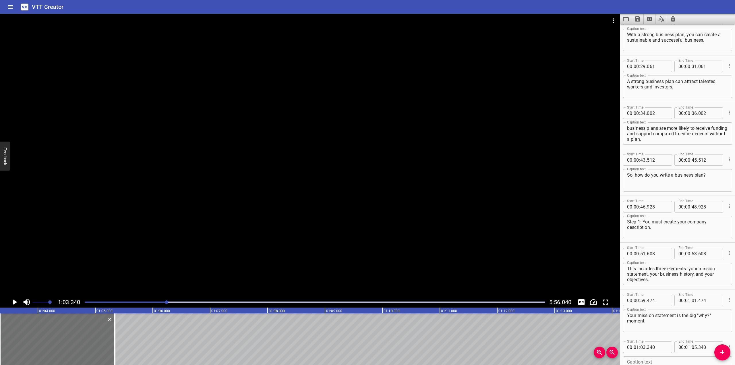
click at [414, 190] on div at bounding box center [310, 155] width 620 height 283
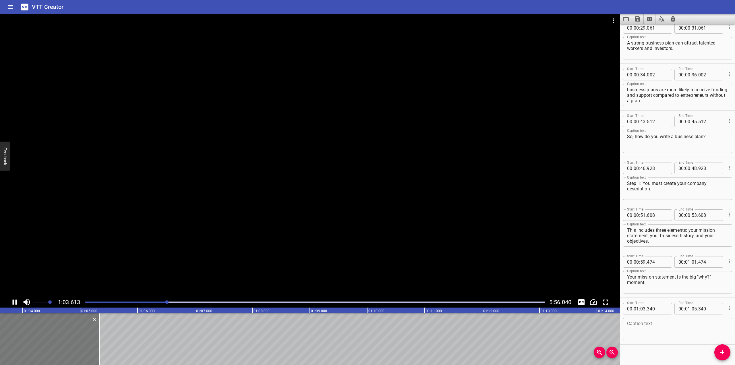
scroll to position [248, 0]
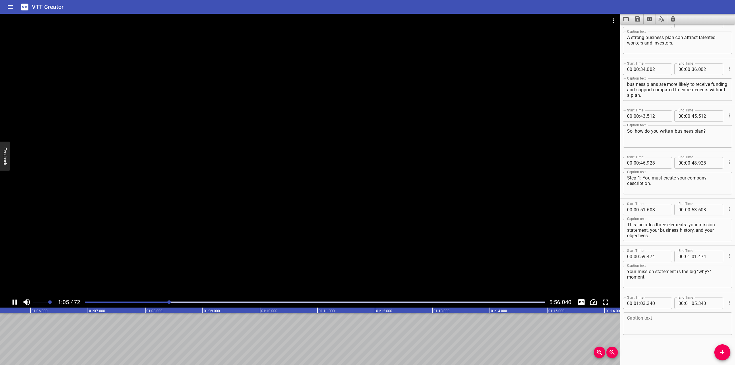
click at [14, 303] on icon "Play/Pause" at bounding box center [14, 302] width 9 height 9
drag, startPoint x: 645, startPoint y: 327, endPoint x: 652, endPoint y: 321, distance: 8.8
click at [647, 326] on textarea at bounding box center [677, 324] width 101 height 16
click at [324, 180] on div at bounding box center [310, 155] width 620 height 283
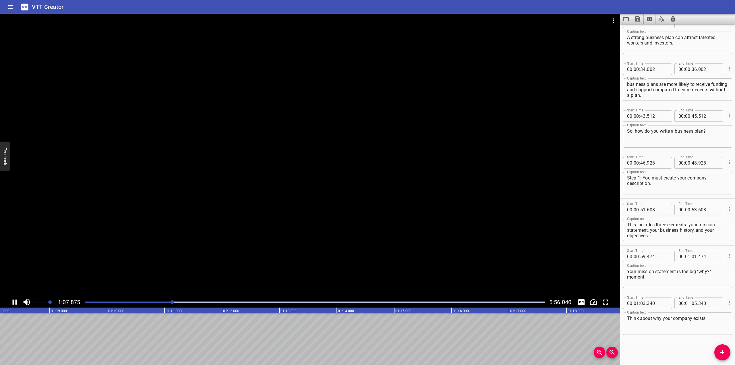
click at [15, 301] on icon "Play/Pause" at bounding box center [14, 302] width 9 height 9
click at [714, 326] on textarea "Think about why your company exists" at bounding box center [677, 324] width 101 height 16
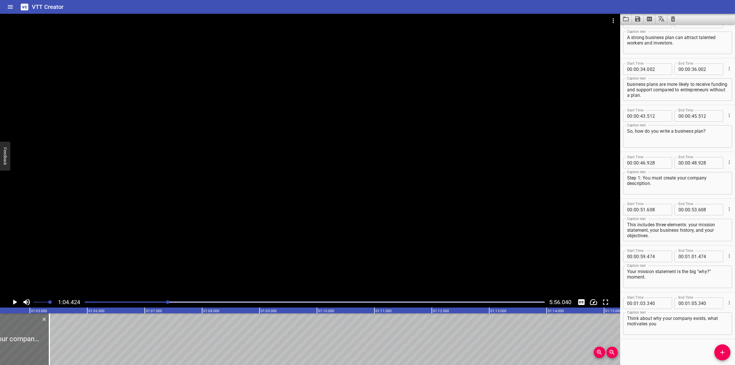
click at [190, 221] on div at bounding box center [310, 155] width 620 height 283
click at [700, 329] on textarea "Think about why your company exists, what motivates you" at bounding box center [677, 324] width 101 height 16
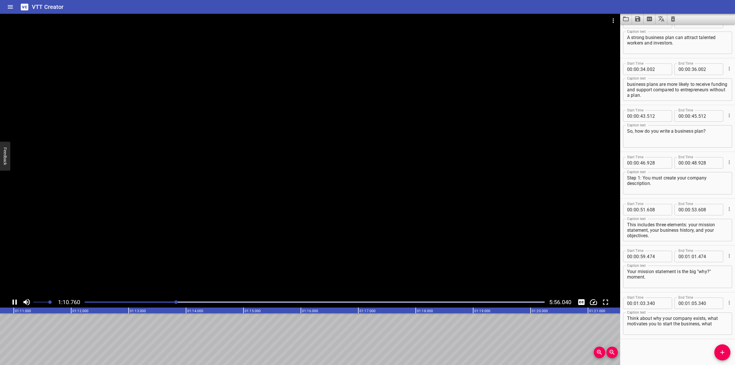
click at [368, 208] on div at bounding box center [310, 155] width 620 height 283
drag, startPoint x: 303, startPoint y: 194, endPoint x: 229, endPoint y: 231, distance: 81.8
click at [303, 194] on div at bounding box center [310, 155] width 620 height 283
click at [289, 215] on div at bounding box center [310, 155] width 620 height 283
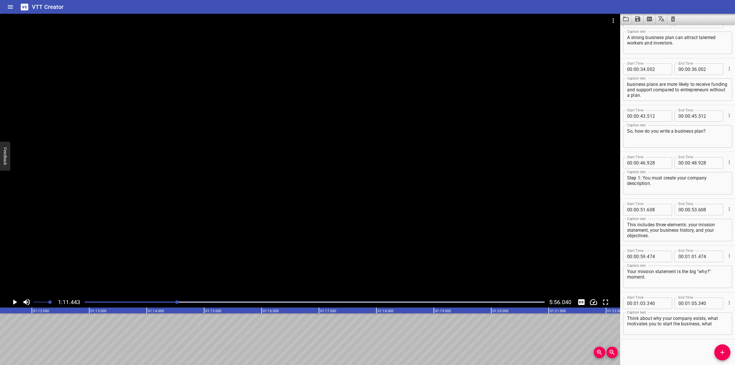
click at [172, 300] on div at bounding box center [314, 302] width 467 height 8
click at [215, 227] on div at bounding box center [310, 155] width 620 height 283
click at [215, 227] on video at bounding box center [310, 155] width 620 height 283
click at [365, 223] on div at bounding box center [310, 155] width 620 height 283
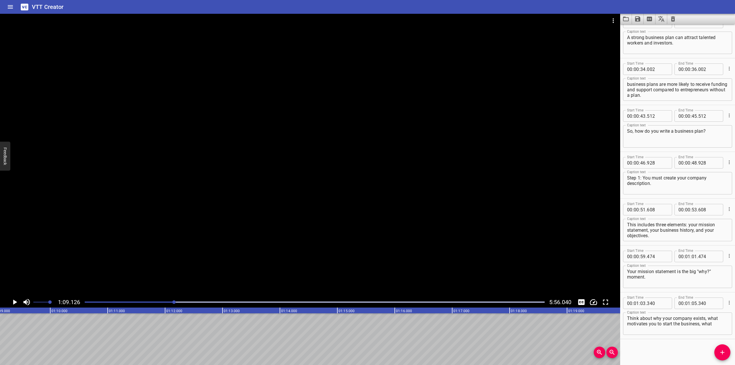
click at [198, 217] on div at bounding box center [310, 155] width 620 height 283
click at [15, 301] on icon "Play/Pause" at bounding box center [14, 302] width 9 height 9
click at [729, 349] on span "Add Cue" at bounding box center [722, 352] width 16 height 7
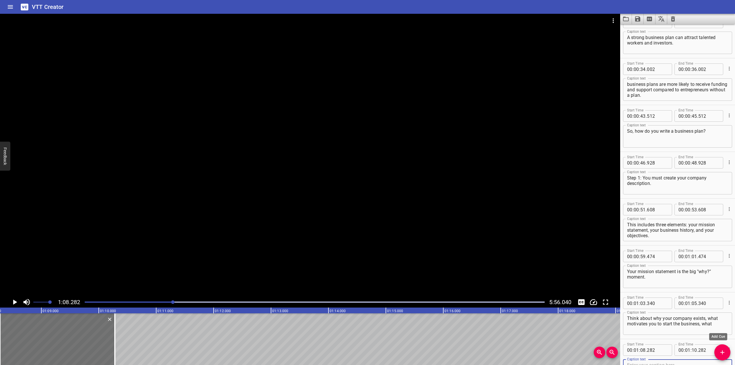
scroll to position [251, 0]
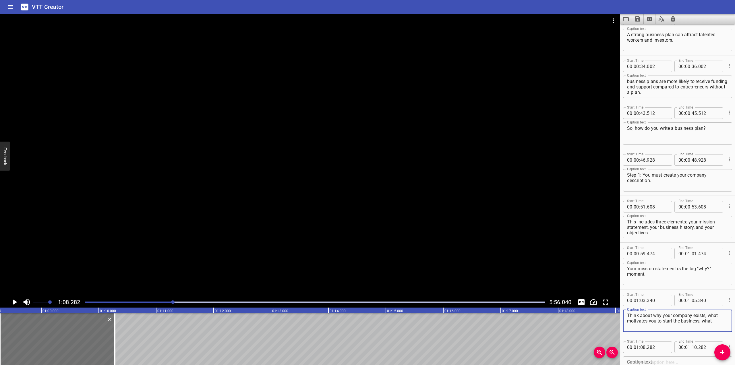
drag, startPoint x: 702, startPoint y: 324, endPoint x: 735, endPoint y: 331, distance: 33.6
click at [735, 331] on div "Start Time 00 : 00 : 00 . 000 Start Time End Time 00 : 00 : 02 . 000 End Time C…" at bounding box center [677, 194] width 115 height 341
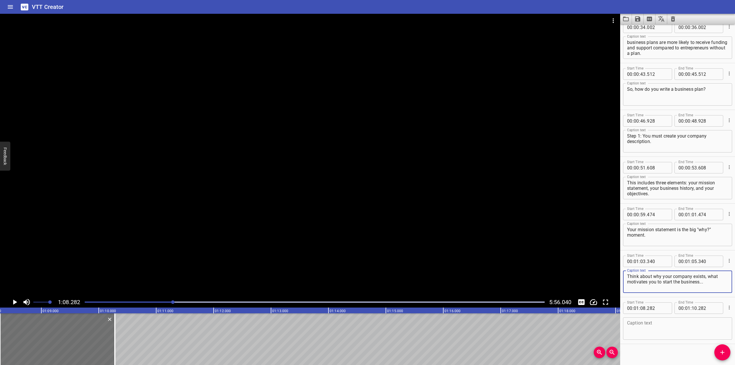
scroll to position [295, 0]
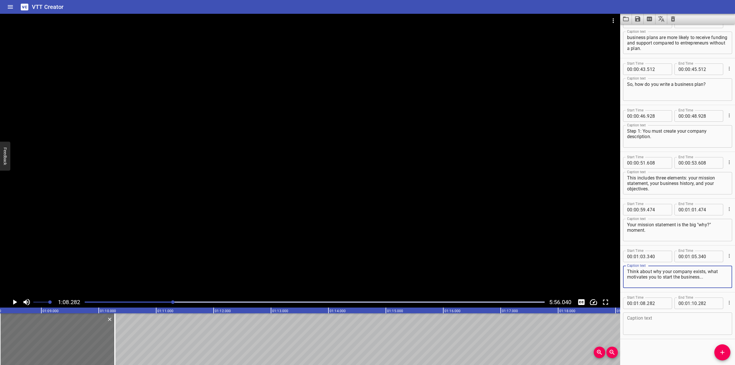
type textarea "Think about why your company exists, what motivates you to start the business..."
drag, startPoint x: 662, startPoint y: 331, endPoint x: 654, endPoint y: 328, distance: 8.3
click at [658, 330] on textarea at bounding box center [677, 324] width 101 height 16
click at [122, 187] on div at bounding box center [310, 155] width 620 height 283
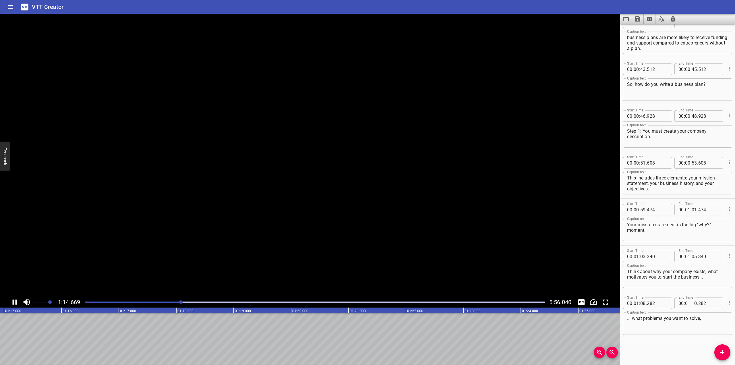
click at [13, 301] on icon "Play/Pause" at bounding box center [15, 301] width 4 height 5
click at [723, 319] on textarea "... what problems you want to solve," at bounding box center [677, 324] width 101 height 16
type textarea "... what problems you want to solve, and the wider social issues inspiring your…"
click at [718, 353] on span "Add Cue" at bounding box center [722, 352] width 16 height 7
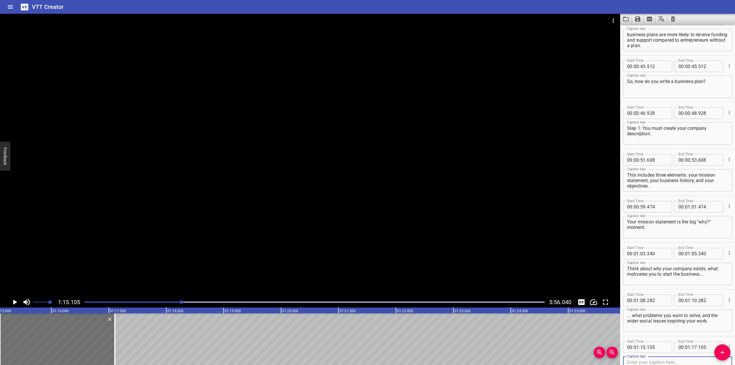
click at [329, 194] on div at bounding box center [310, 155] width 620 height 283
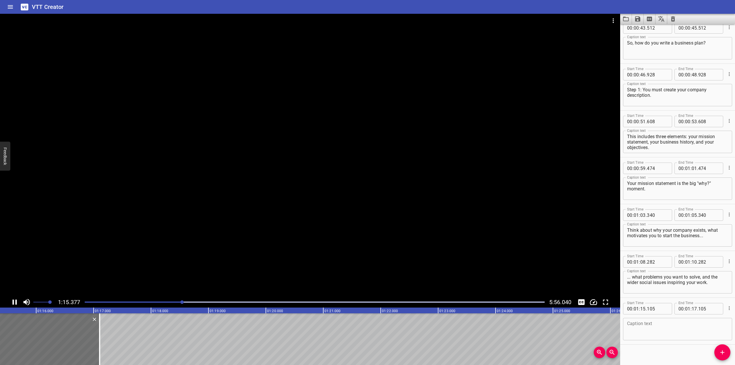
scroll to position [341, 0]
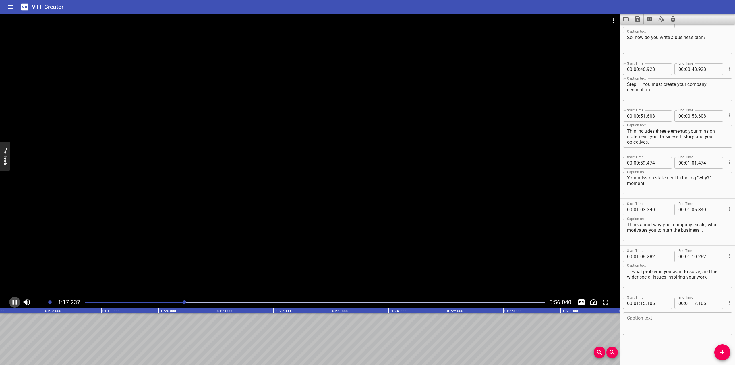
click at [16, 303] on icon "Play/Pause" at bounding box center [15, 301] width 4 height 5
drag, startPoint x: 655, startPoint y: 321, endPoint x: 643, endPoint y: 309, distance: 16.4
click at [648, 316] on textarea at bounding box center [677, 324] width 101 height 16
drag, startPoint x: 382, startPoint y: 237, endPoint x: 30, endPoint y: 310, distance: 359.8
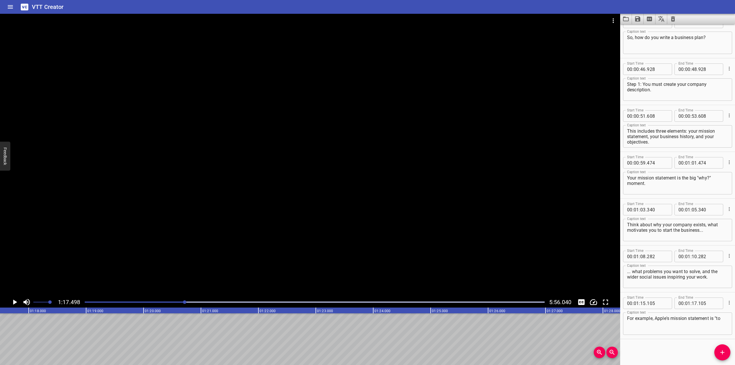
click at [372, 235] on div at bounding box center [310, 155] width 620 height 283
click at [13, 304] on icon "Play/Pause" at bounding box center [15, 301] width 4 height 5
click at [724, 315] on div "For example, Apple's mission statement is "to Caption text" at bounding box center [677, 323] width 109 height 22
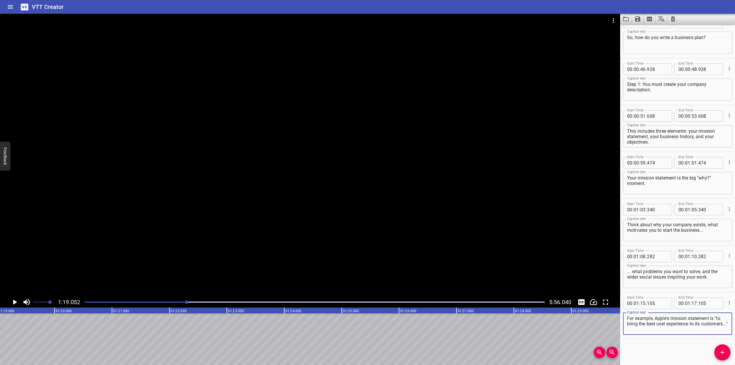
type textarea "For example, Apple's mission statement is "to bring the best user experience to…"
click at [15, 304] on icon "Play/Pause" at bounding box center [14, 302] width 9 height 9
click at [14, 303] on icon "Play/Pause" at bounding box center [15, 301] width 4 height 5
click at [720, 354] on icon "Add Cue" at bounding box center [722, 352] width 7 height 7
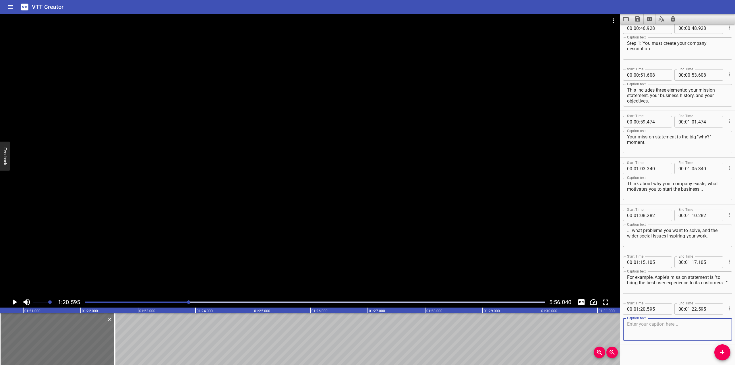
scroll to position [388, 0]
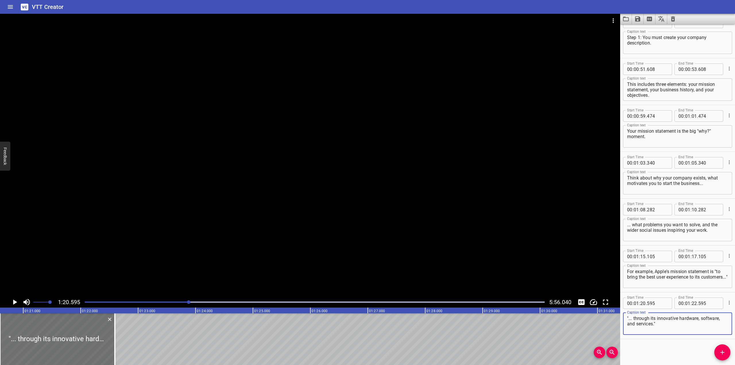
type textarea ""... through its innovative hardware, software, and services.""
drag, startPoint x: 191, startPoint y: 214, endPoint x: 0, endPoint y: 238, distance: 192.5
click at [149, 216] on div at bounding box center [310, 155] width 620 height 283
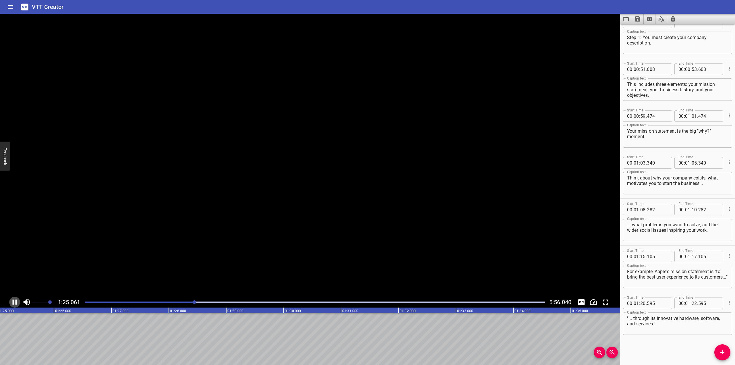
click at [15, 300] on icon "Play/Pause" at bounding box center [14, 302] width 9 height 9
click at [723, 356] on button "Add Cue" at bounding box center [722, 352] width 16 height 16
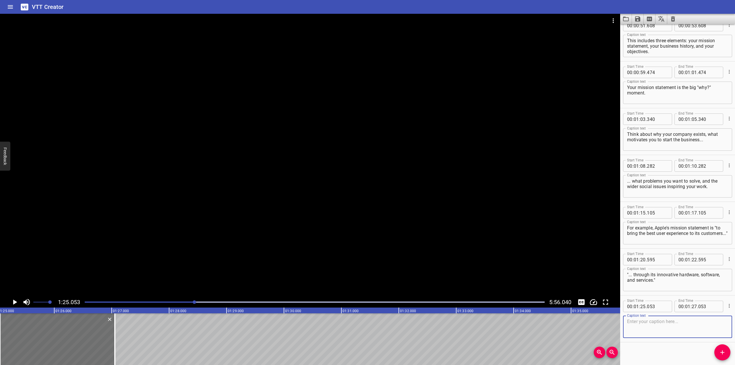
scroll to position [435, 0]
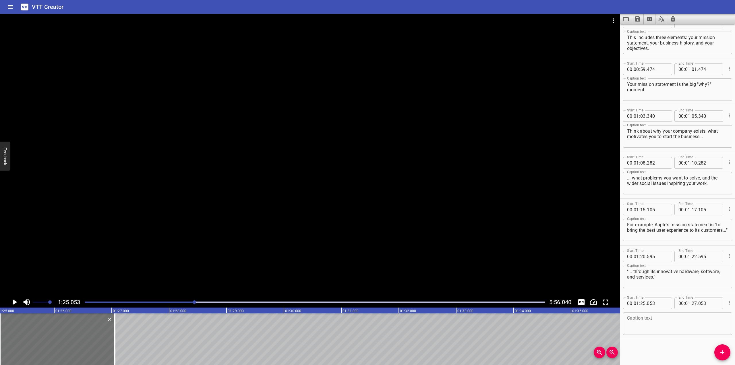
click at [398, 159] on div at bounding box center [310, 155] width 620 height 283
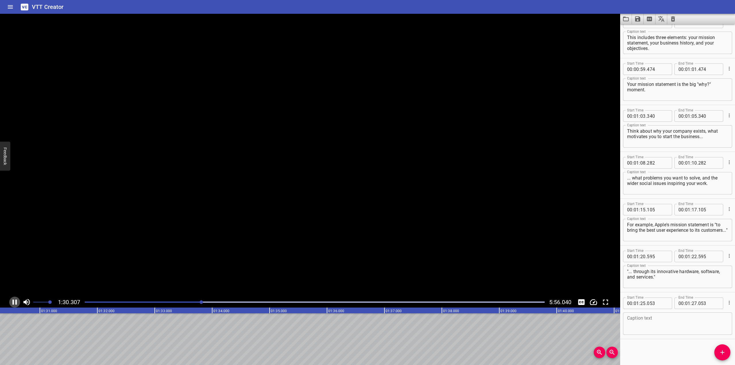
click at [16, 301] on icon "Play/Pause" at bounding box center [15, 301] width 4 height 5
drag, startPoint x: 673, startPoint y: 341, endPoint x: 671, endPoint y: 339, distance: 3.3
click at [672, 341] on div "Start Time 00 : 00 : 00 . 000 Start Time End Time 00 : 00 : 02 . 000 End Time C…" at bounding box center [677, 194] width 115 height 341
drag, startPoint x: 663, startPoint y: 326, endPoint x: 667, endPoint y: 308, distance: 19.0
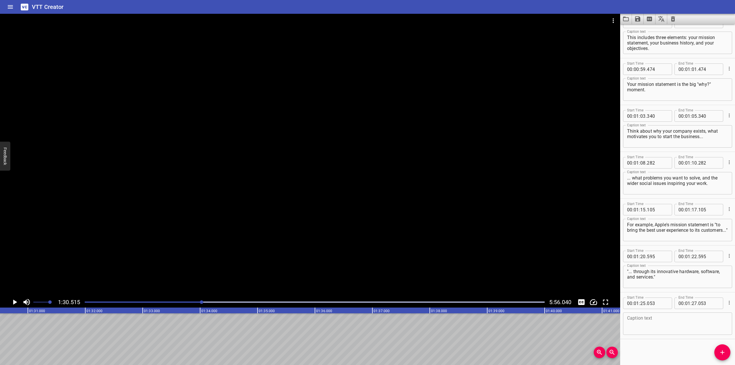
click at [665, 315] on div "Caption text" at bounding box center [677, 323] width 109 height 22
type textarea "Your business history is the life experience that pushed you to create this goo…"
click at [675, 349] on div "Start Time 00 : 00 : 00 . 000 Start Time End Time 00 : 00 : 02 . 000 End Time C…" at bounding box center [677, 194] width 115 height 341
